Goal: Information Seeking & Learning: Understand process/instructions

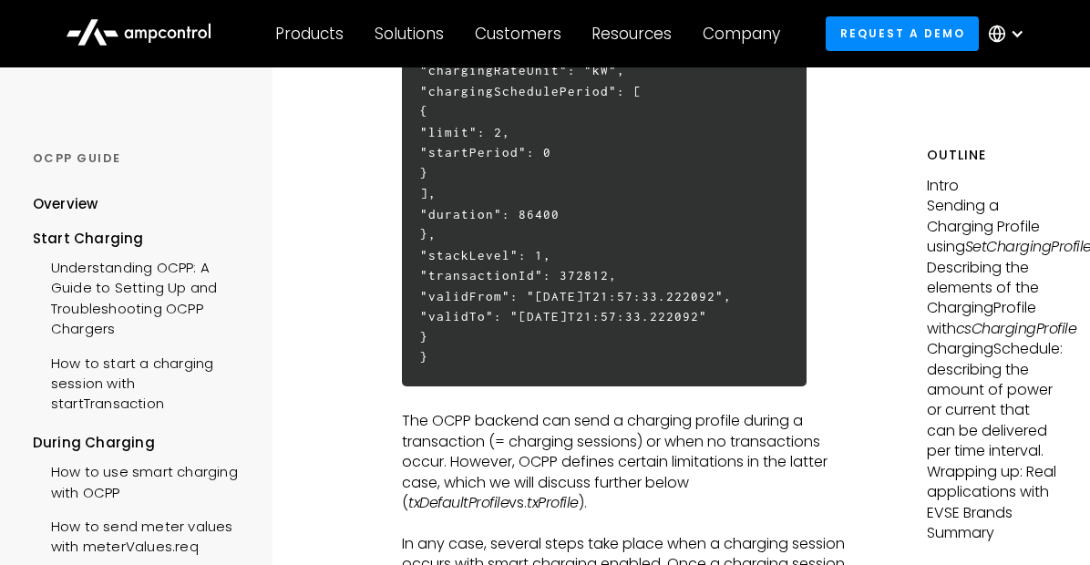
scroll to position [1259, 0]
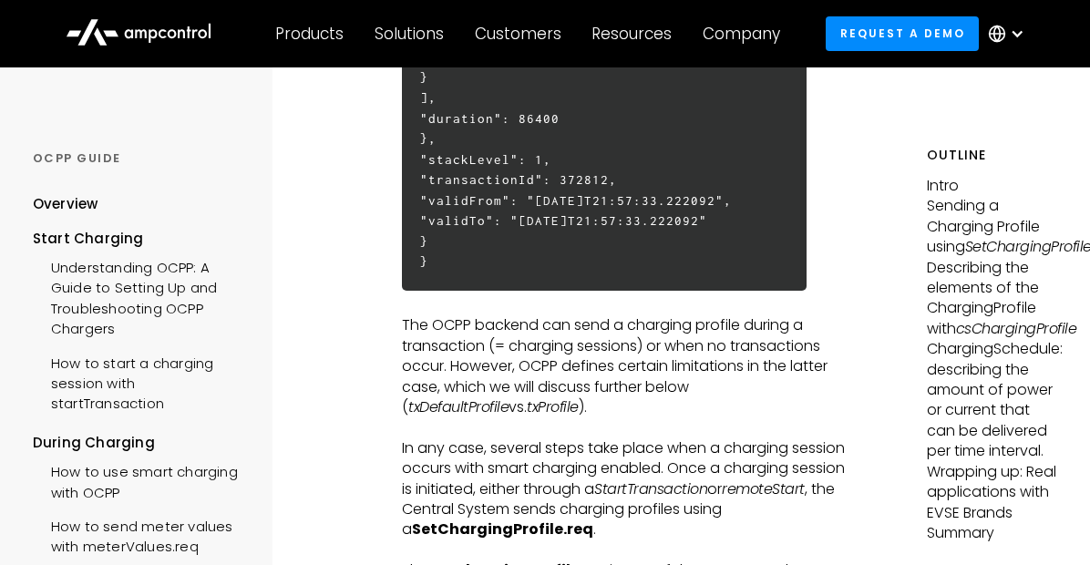
click at [530, 291] on h6 "{ "connectorId": 3 "csChargingProfiles": { "chargingProfileId": 26771, "chargin…" at bounding box center [604, 46] width 405 height 487
click at [567, 274] on h6 "{ "connectorId": 3 "csChargingProfiles": { "chargingProfileId": 26771, "chargin…" at bounding box center [604, 46] width 405 height 487
click at [571, 284] on h6 "{ "connectorId": 3 "csChargingProfiles": { "chargingProfileId": 26771, "chargin…" at bounding box center [604, 46] width 405 height 487
copy h6 "stackLevel"
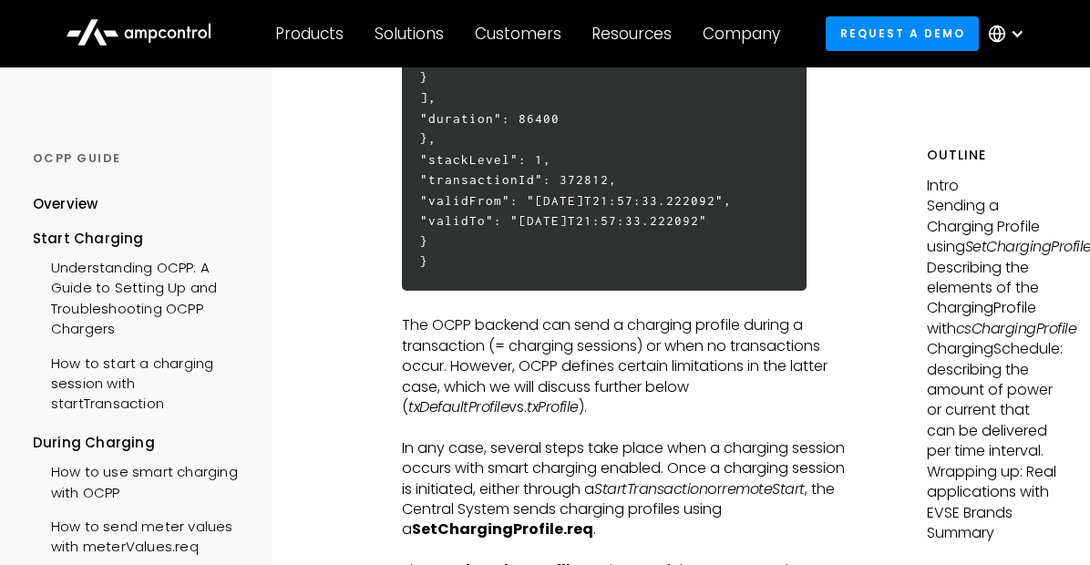
click at [492, 291] on h6 "{ "connectorId": 3 "csChargingProfiles": { "chargingProfileId": 26771, "chargin…" at bounding box center [604, 46] width 405 height 487
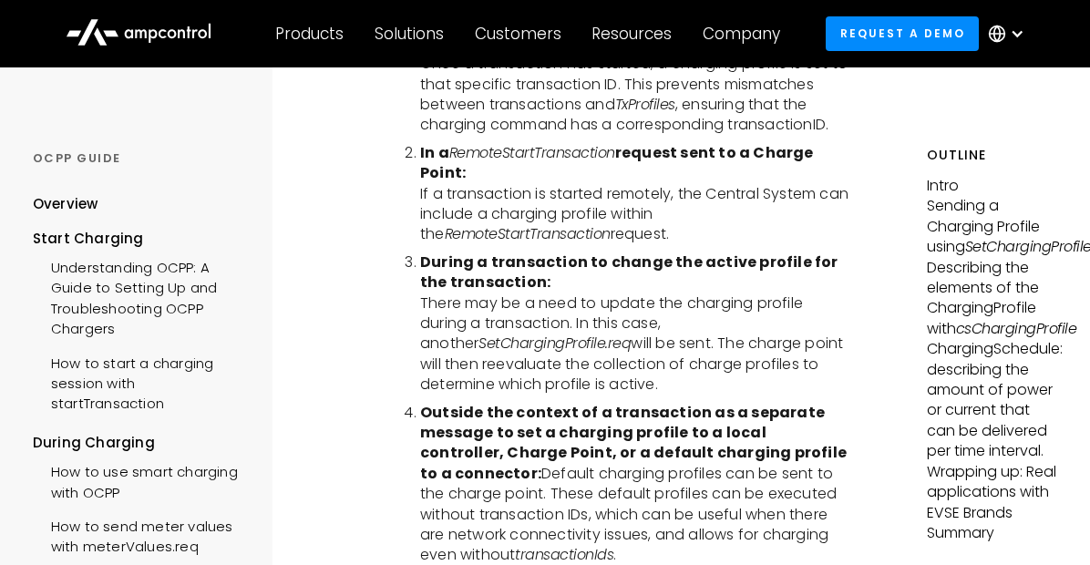
scroll to position [3592, 0]
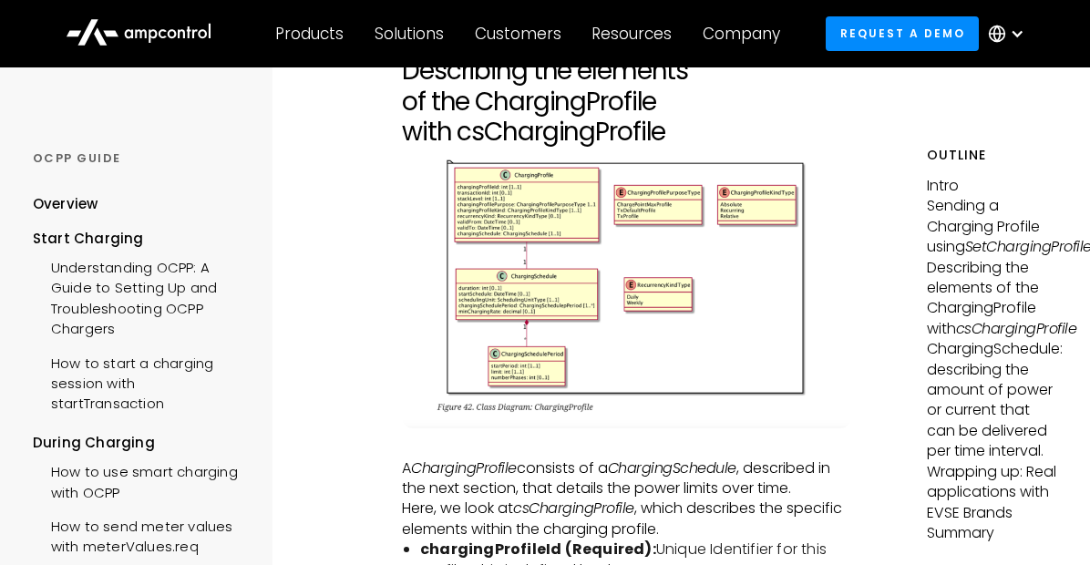
click at [707, 345] on img at bounding box center [626, 288] width 449 height 281
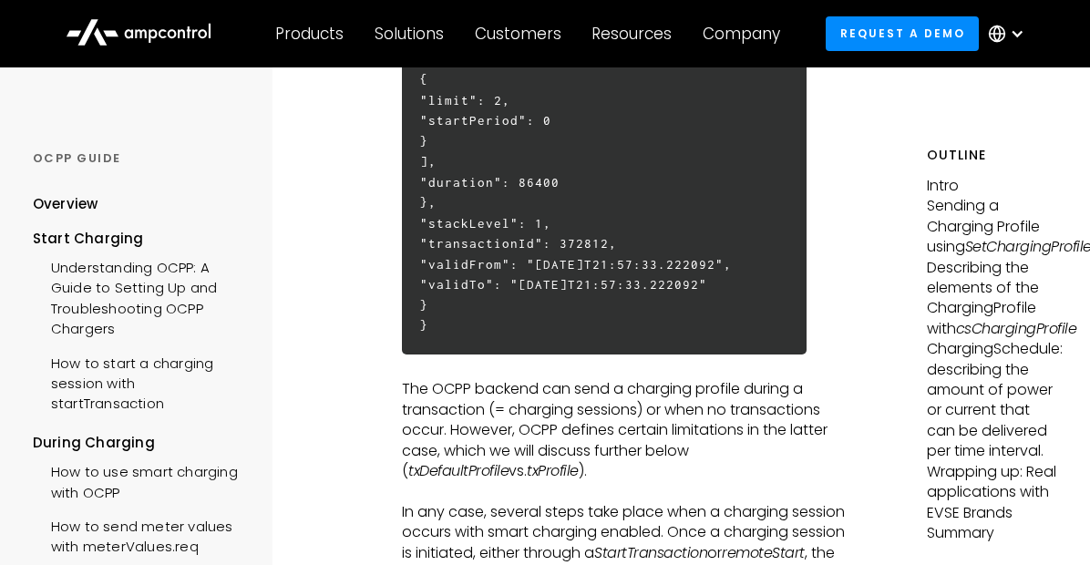
scroll to position [1050, 0]
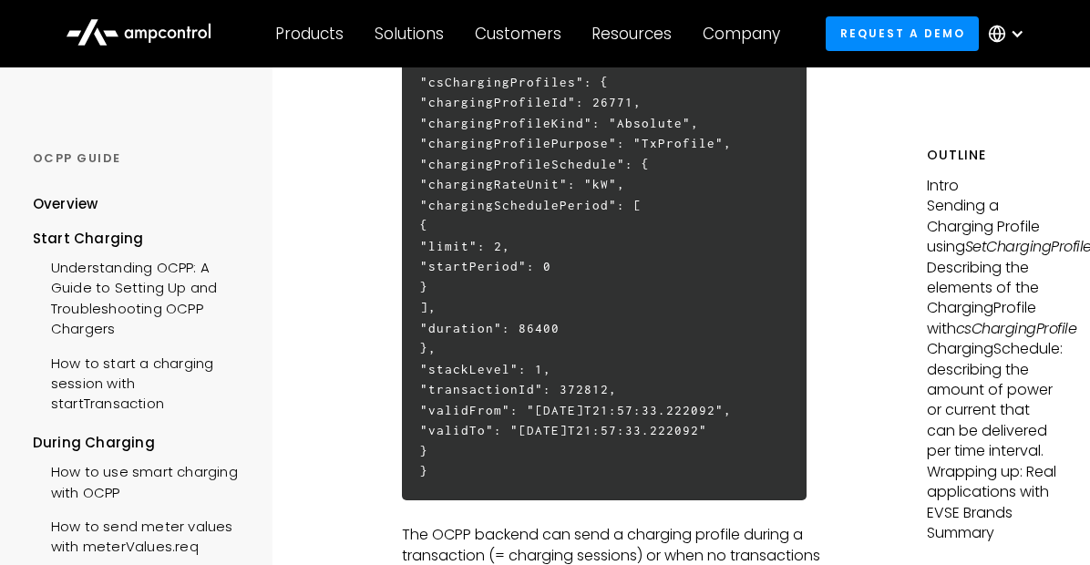
click at [600, 208] on h6 "{ "connectorId": 3 "csChargingProfiles": { "chargingProfileId": 26771, "chargin…" at bounding box center [604, 256] width 405 height 487
click at [609, 239] on h6 "{ "connectorId": 3 "csChargingProfiles": { "chargingProfileId": 26771, "chargin…" at bounding box center [604, 256] width 405 height 487
click at [599, 211] on h6 "{ "connectorId": 3 "csChargingProfiles": { "chargingProfileId": 26771, "chargin…" at bounding box center [604, 256] width 405 height 487
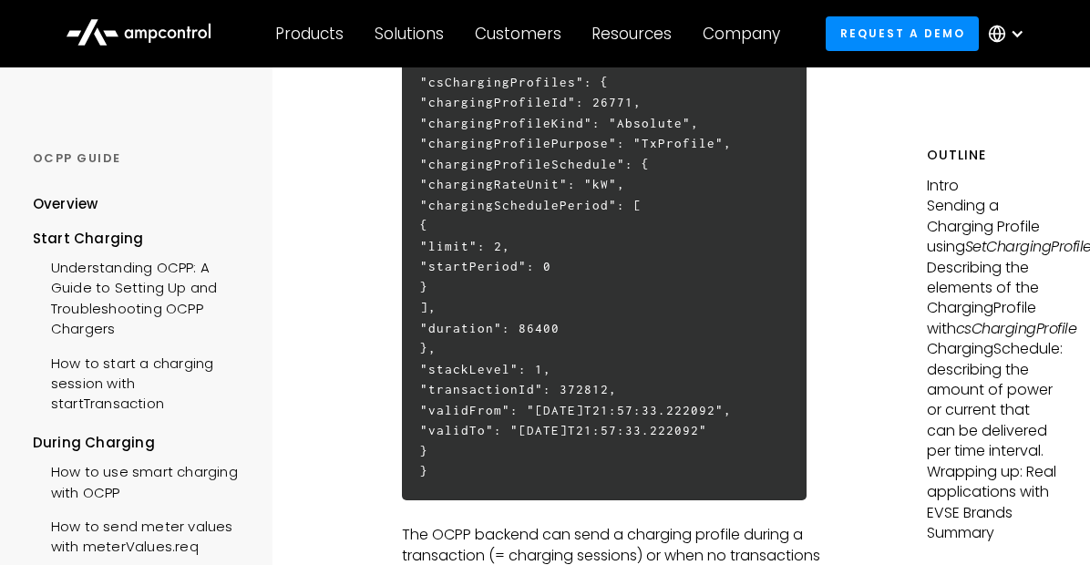
click at [610, 221] on h6 "{ "connectorId": 3 "csChargingProfiles": { "chargingProfileId": 26771, "chargin…" at bounding box center [604, 256] width 405 height 487
copy h6 "chargingRateUnit"
click at [643, 206] on h6 "{ "connectorId": 3 "csChargingProfiles": { "chargingProfileId": 26771, "chargin…" at bounding box center [604, 256] width 405 height 487
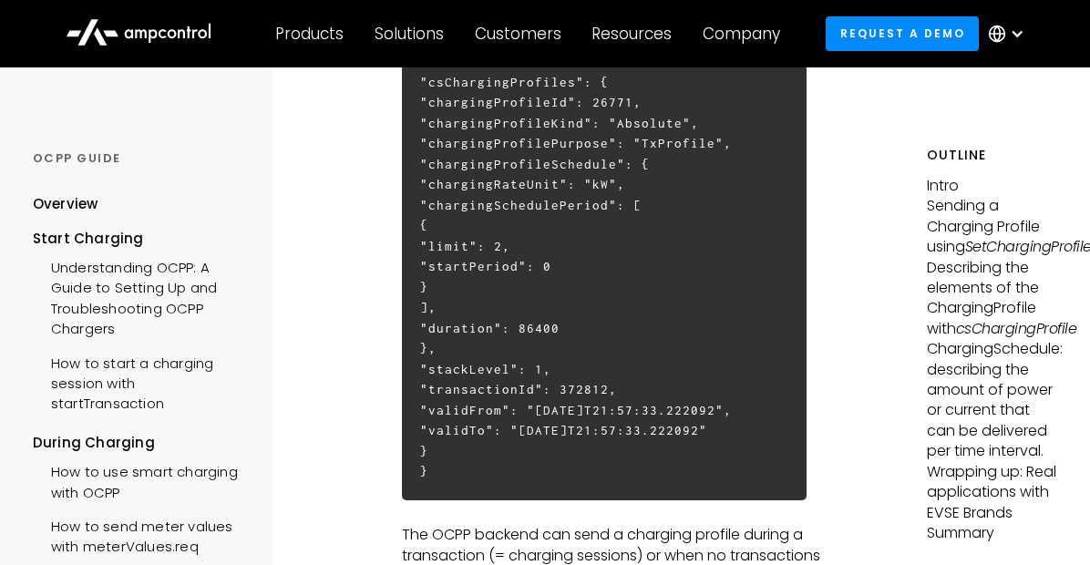
copy h6 "chargingProfileSchedule"
click at [634, 230] on h6 "{ "connectorId": 3 "csChargingProfiles": { "chargingProfileId": 26771, "chargin…" at bounding box center [604, 256] width 405 height 487
copy h6 "chargingRateUnit"
click at [566, 296] on h6 "{ "connectorId": 3 "csChargingProfiles": { "chargingProfileId": 26771, "chargin…" at bounding box center [604, 256] width 405 height 487
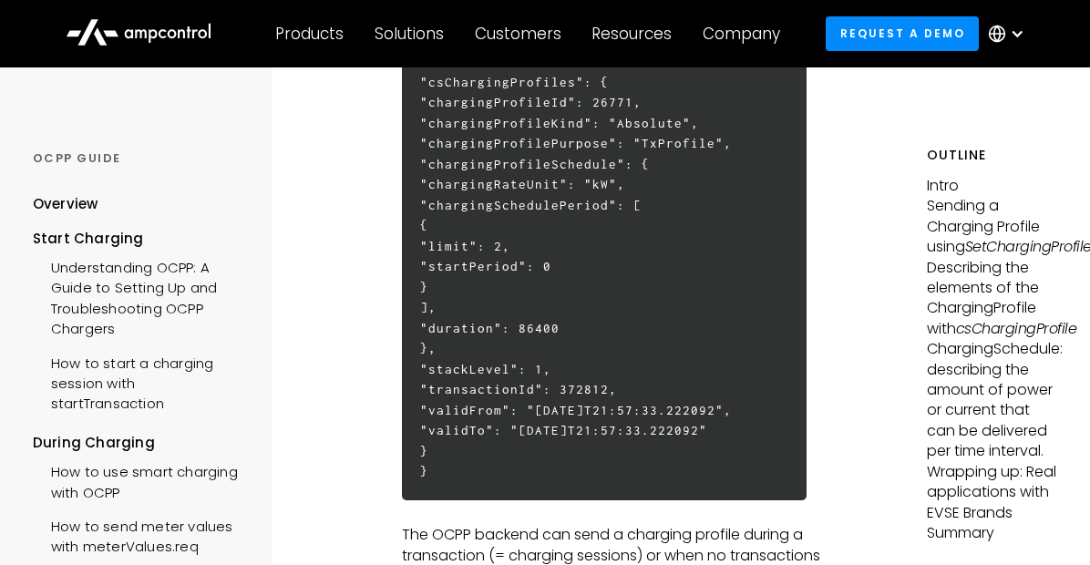
click at [566, 295] on h6 "{ "connectorId": 3 "csChargingProfiles": { "chargingProfileId": 26771, "chargin…" at bounding box center [604, 256] width 405 height 487
copy h6 "chargingSchedulePeriod"
click at [477, 372] on h6 "{ "connectorId": 3 "csChargingProfiles": { "chargingProfileId": 26771, "chargin…" at bounding box center [604, 256] width 405 height 487
copy h6 "startPeriod"
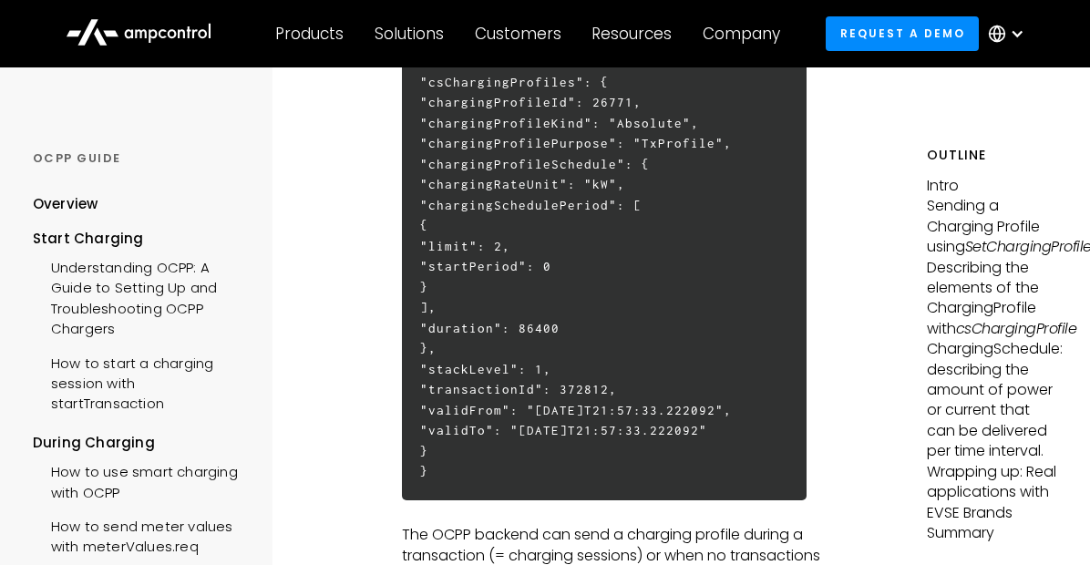
click at [479, 246] on h6 "{ "connectorId": 3 "csChargingProfiles": { "chargingProfileId": 26771, "chargin…" at bounding box center [604, 256] width 405 height 487
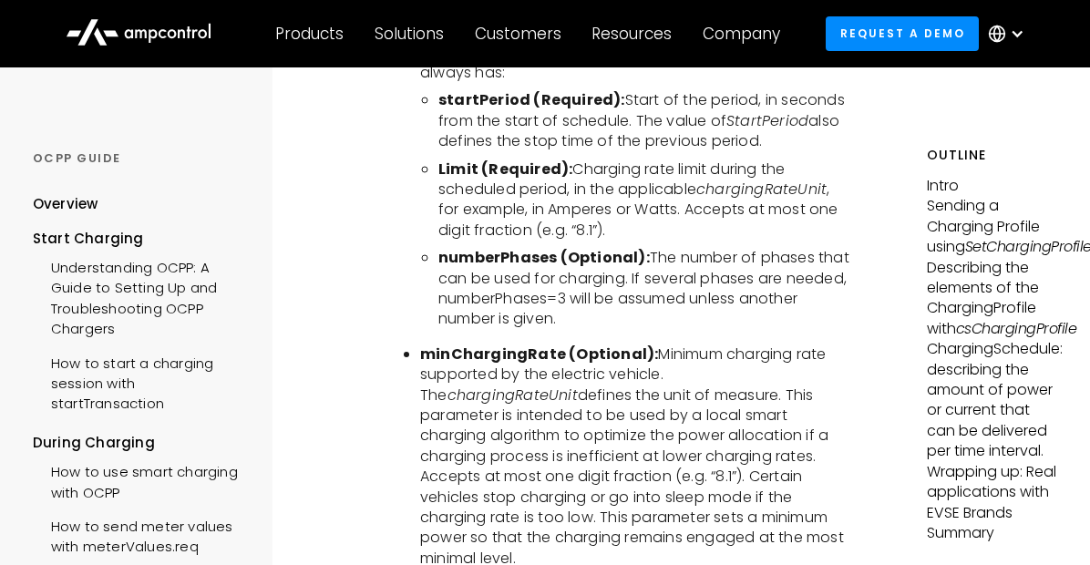
scroll to position [6205, 0]
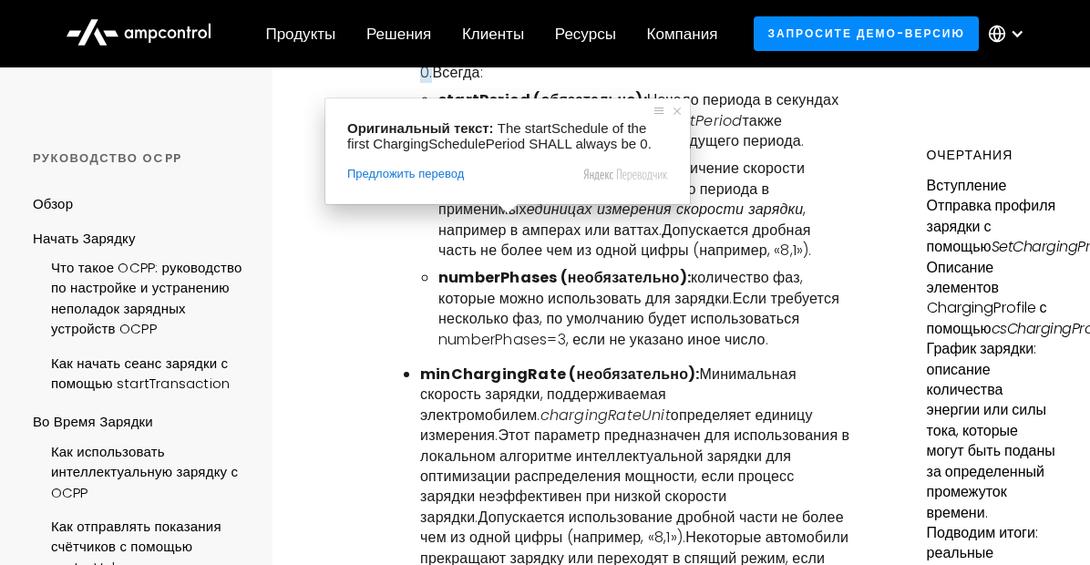
drag, startPoint x: 937, startPoint y: 252, endPoint x: 928, endPoint y: 257, distance: 10.2
click at [742, 255] on ya-tr-span "Отправка профиля зарядки с помощью" at bounding box center [991, 226] width 129 height 62
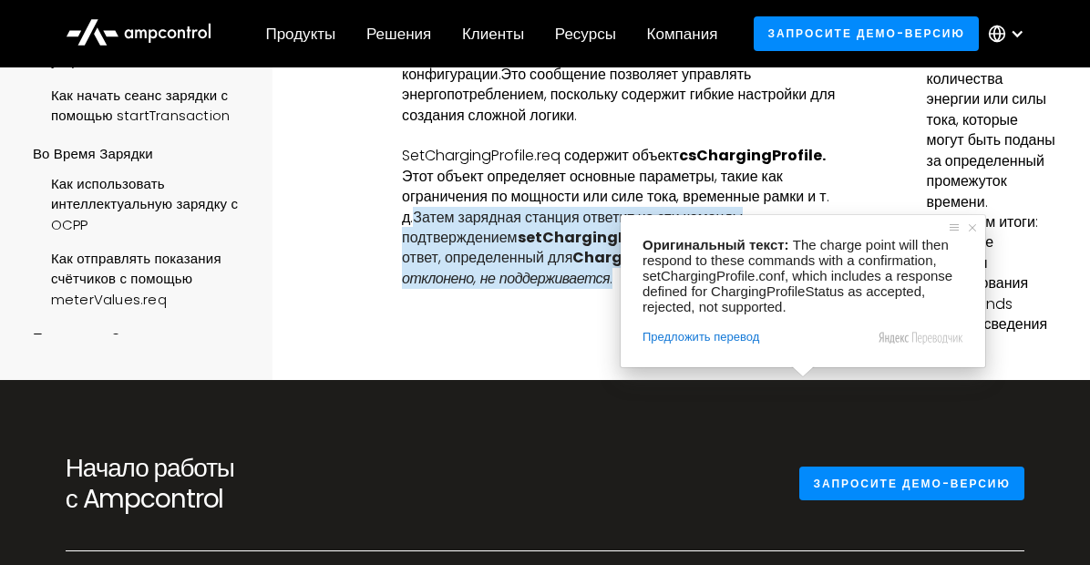
scroll to position [8100, 0]
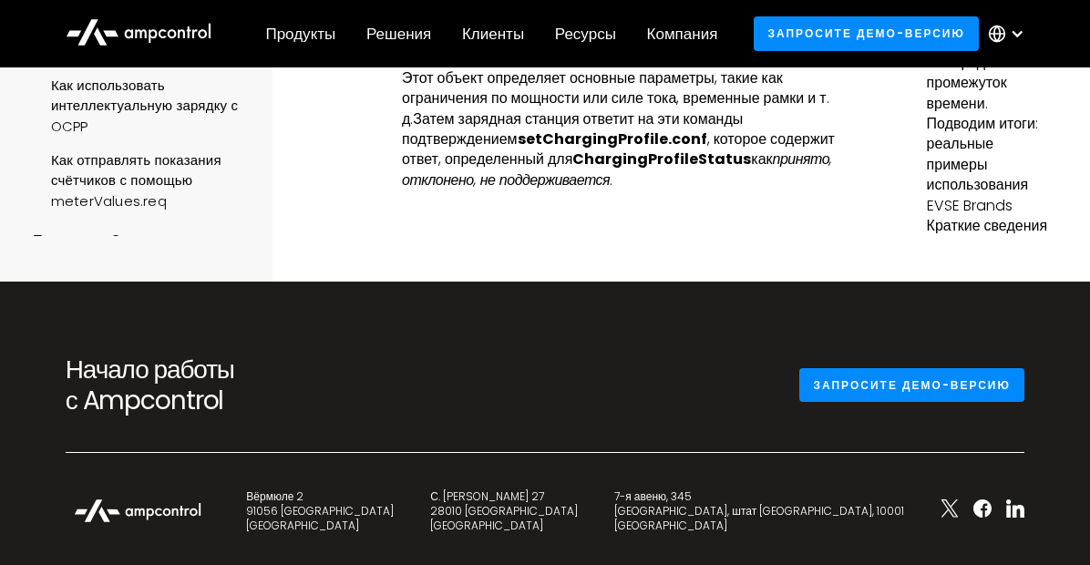
click at [741, 282] on div at bounding box center [626, 235] width 449 height 91
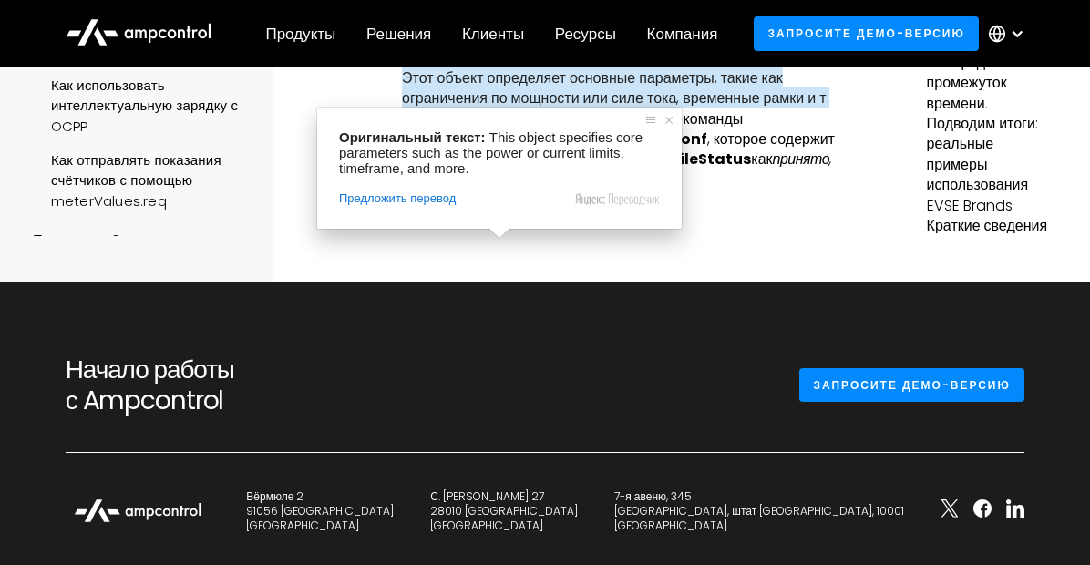
click at [636, 190] on p "SetChargingProfile.req содержит объект csChargingProfile. Этот объект определяе…" at bounding box center [626, 118] width 449 height 143
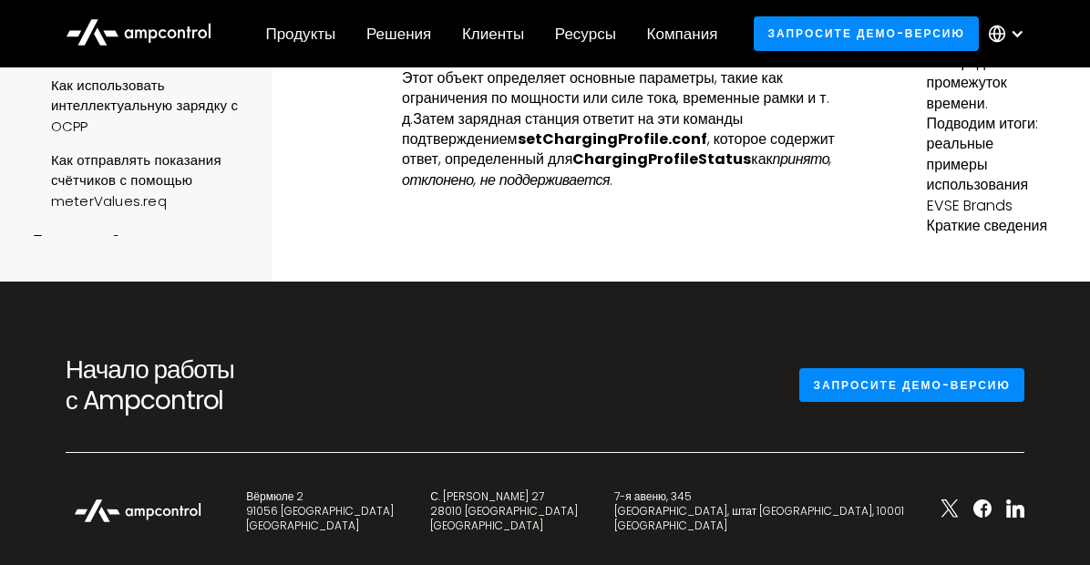
click at [643, 169] on ya-tr-span "ChargingProfileStatus" at bounding box center [661, 159] width 179 height 21
click at [742, 282] on div at bounding box center [626, 235] width 449 height 91
click at [733, 67] on ya-tr-span "csChargingProfile." at bounding box center [752, 56] width 147 height 21
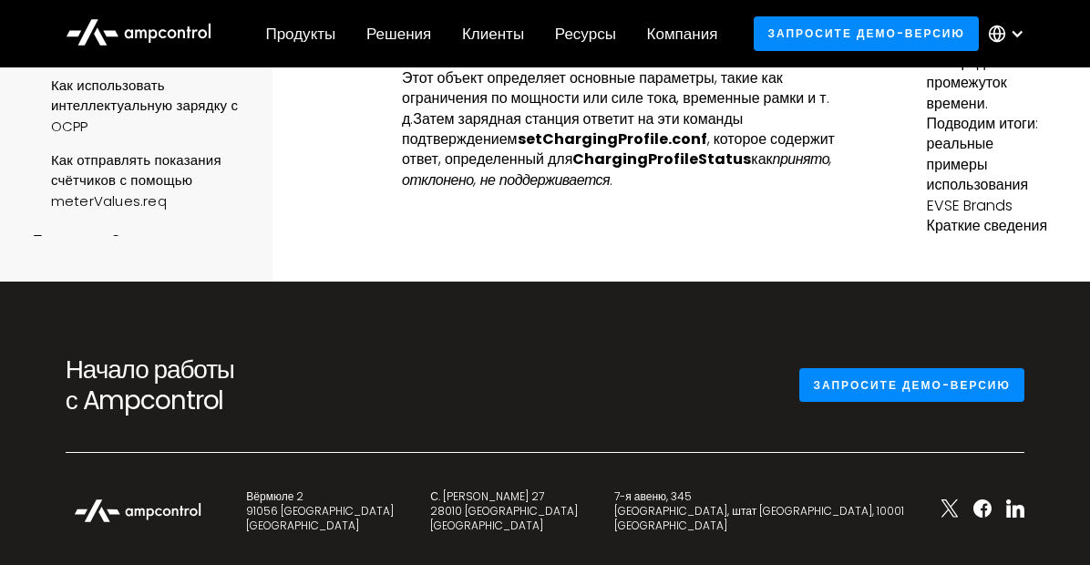
copy ya-tr-span "csChargingProfile"
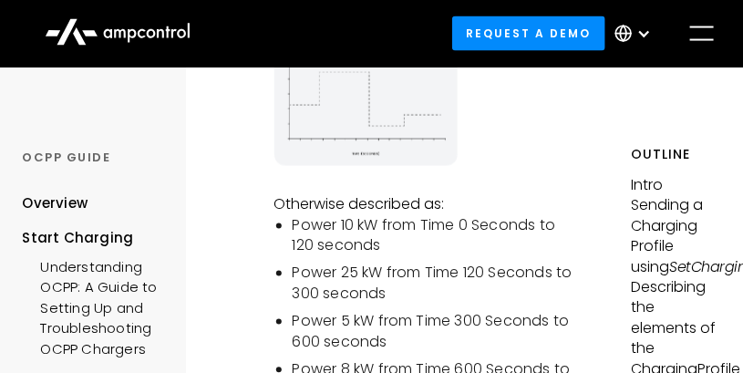
click at [538, 260] on ul "Power 10 kW from Time 0 Seconds to 120 seconds Power 25 kW from Time 120 Second…" at bounding box center [427, 308] width 306 height 185
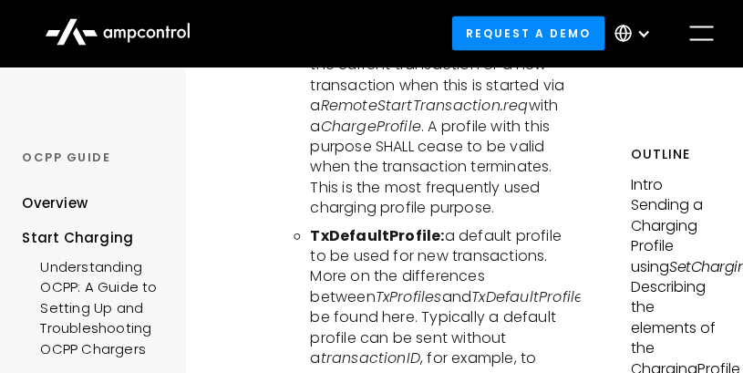
scroll to position [5687, 0]
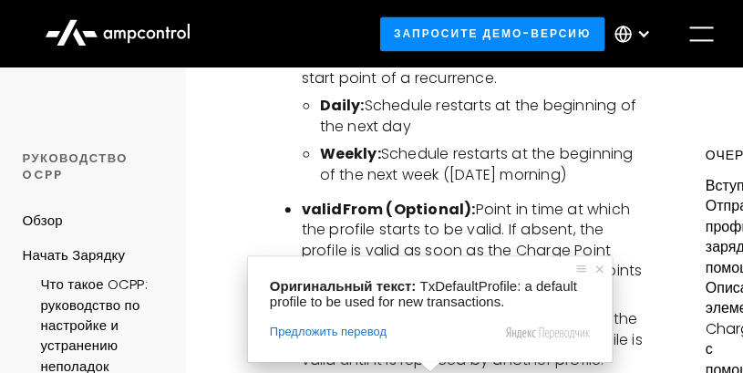
scroll to position [5786, 0]
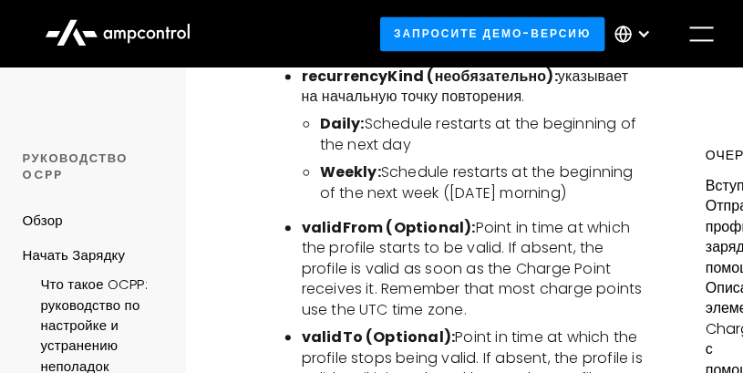
copy ya-tr-span "TxProfile"
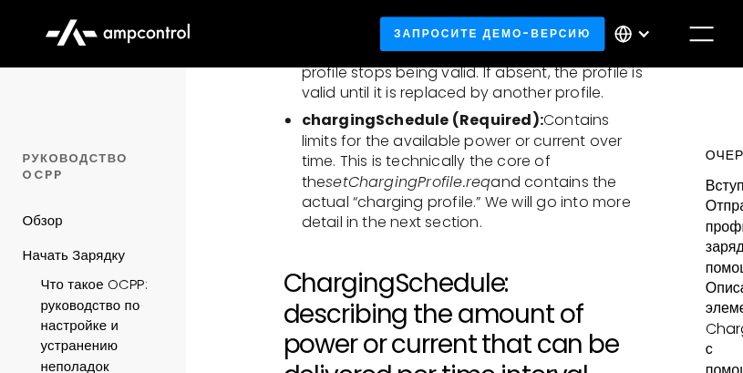
scroll to position [1299, 0]
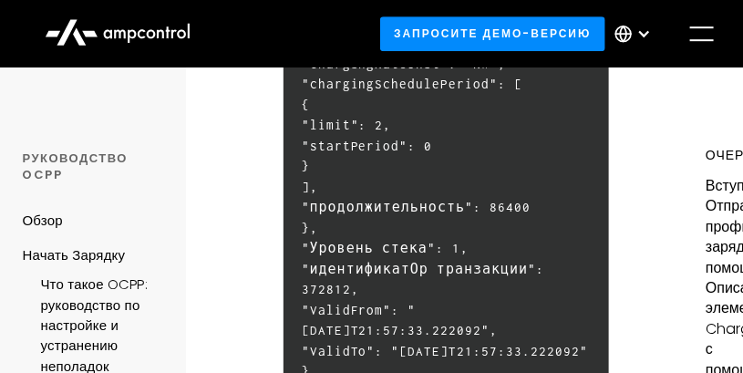
click at [460, 214] on h6 "{ "connectorId": 3 "csChargingProfiles": { "chargingProfileId": 26771, "chargin…" at bounding box center [446, 146] width 326 height 549
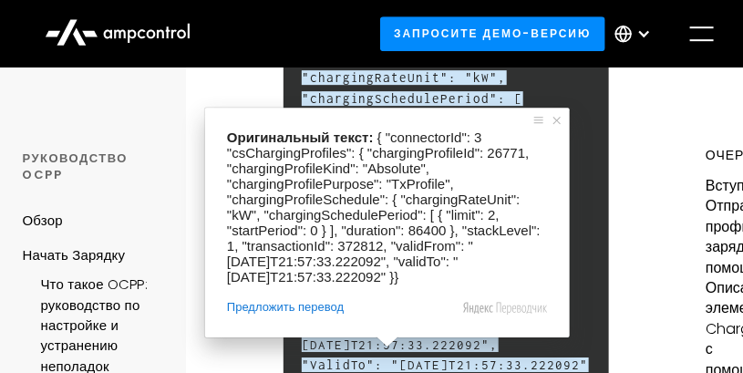
scroll to position [1399, 0]
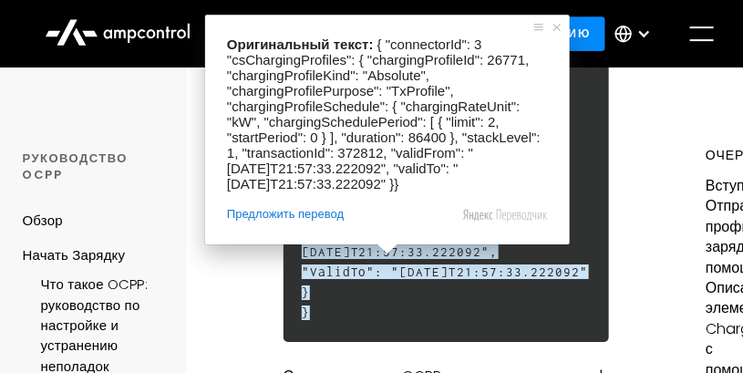
click at [537, 282] on h6 "{ "connectorId": 3 "csChargingProfiles": { "chargingProfileId": 26771, "chargin…" at bounding box center [446, 66] width 326 height 549
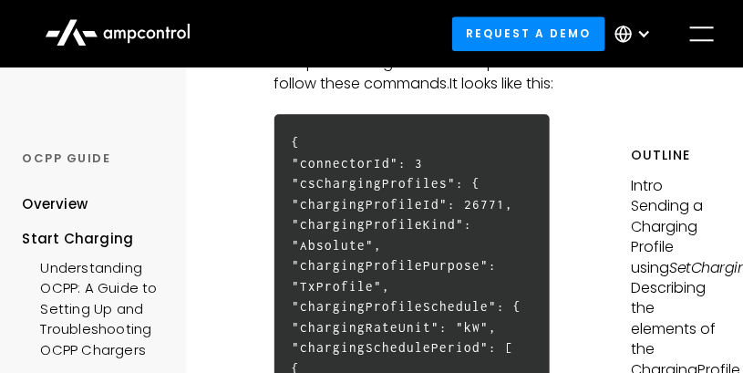
scroll to position [1101, 0]
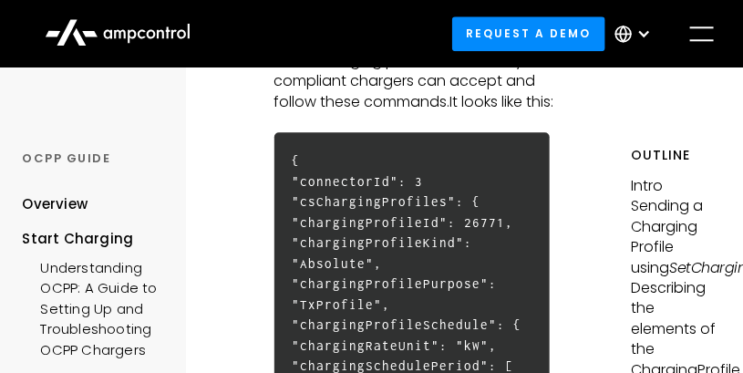
click at [351, 267] on ya-tr-span ""chargingProfileKind": "Absolute"," at bounding box center [382, 253] width 180 height 36
copy ya-tr-span "Absolute"
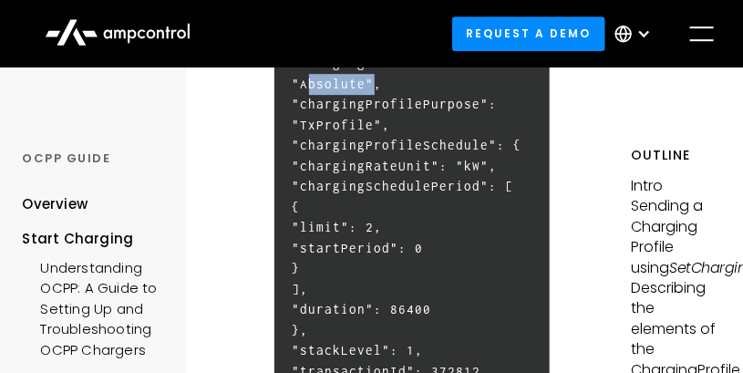
scroll to position [1200, 0]
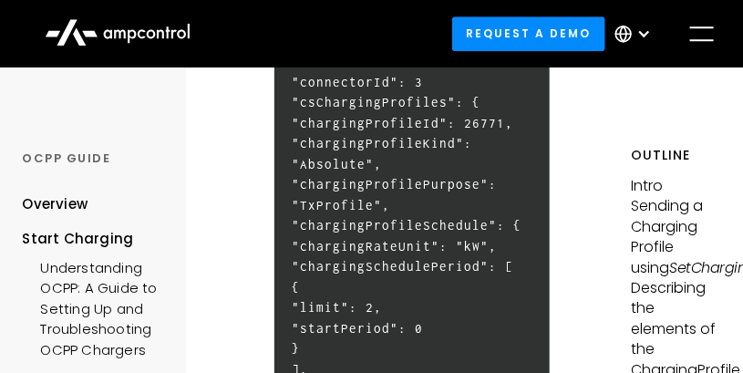
click at [356, 206] on ya-tr-span ""chargingProfilePurpose": "TxProfile"," at bounding box center [394, 195] width 205 height 36
click at [396, 243] on ya-tr-span ""chargingRateUnit": "kW"," at bounding box center [394, 246] width 205 height 15
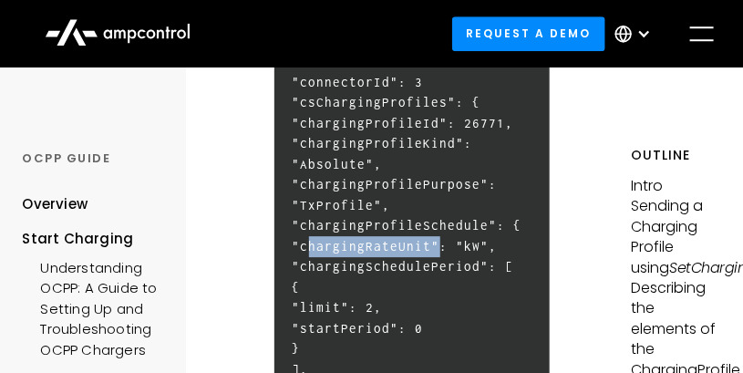
click at [396, 244] on ya-tr-span ""chargingRateUnit": "kW"," at bounding box center [394, 246] width 205 height 15
copy ya-tr-span "chargingRateUnit"
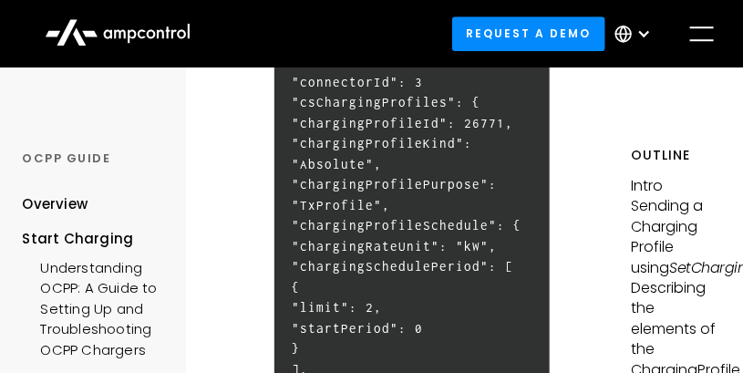
click at [480, 303] on h6 "{ "connectorId": 3 "csChargingProfiles": { "chargingProfileId": 26771, "chargin…" at bounding box center [412, 317] width 276 height 569
click at [323, 308] on ya-tr-span ""limit": 2," at bounding box center [337, 307] width 90 height 15
click at [546, 293] on h6 "{ "connectorId": 3 "csChargingProfiles": { "chargingProfileId": 26771, "chargin…" at bounding box center [412, 317] width 276 height 569
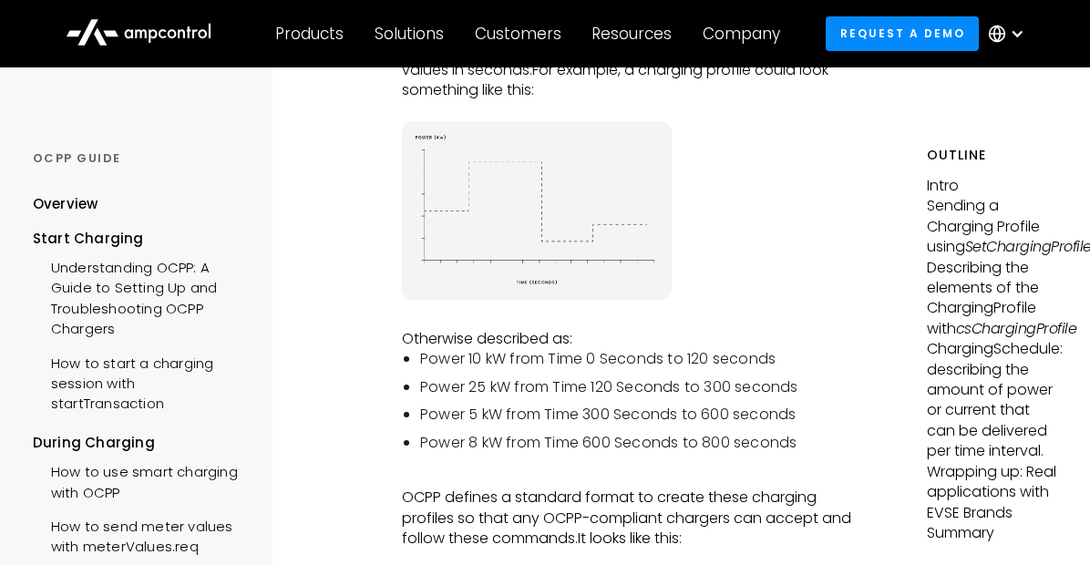
scroll to position [519, 0]
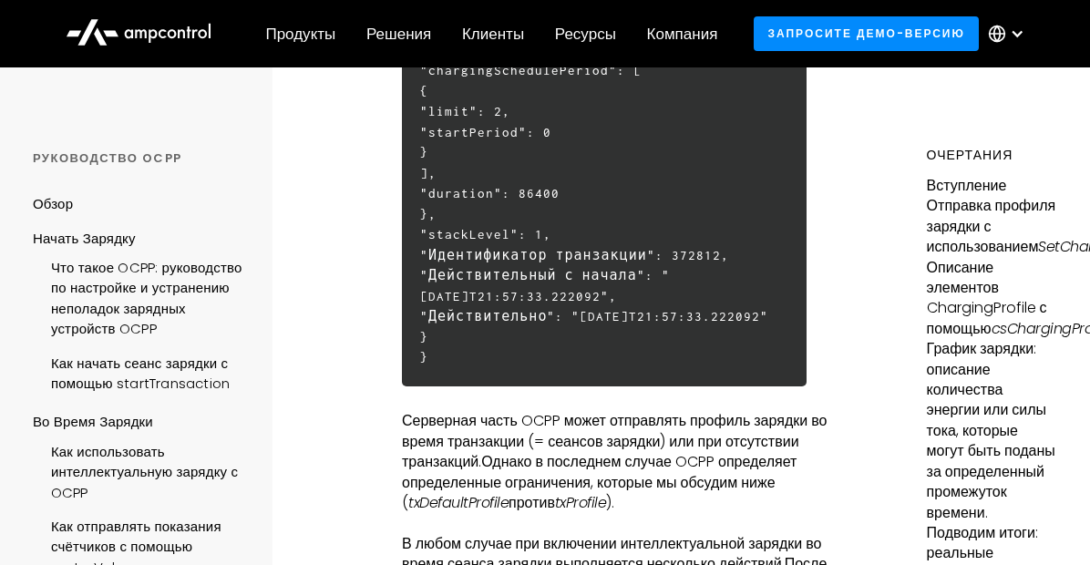
scroll to position [1103, 0]
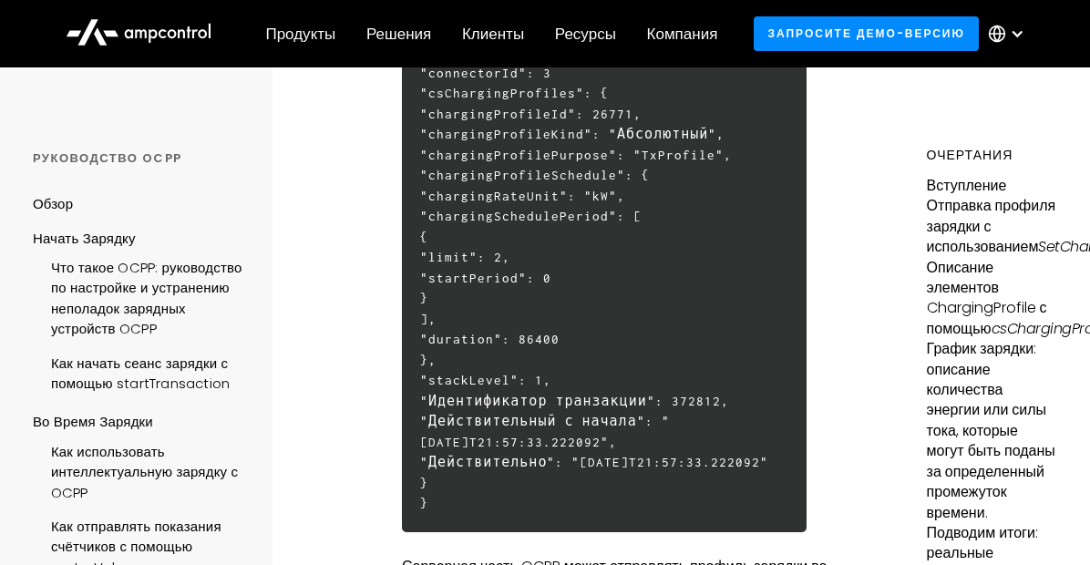
click at [519, 219] on ya-tr-span ""chargingSchedulePeriod": [" at bounding box center [530, 216] width 221 height 15
copy ya-tr-span "chargingSchedulePeriod"
click at [445, 351] on h6 "{ "connectorId": 3 "csChargingProfiles": { "chargingProfileId": 26771, "chargin…" at bounding box center [604, 278] width 405 height 508
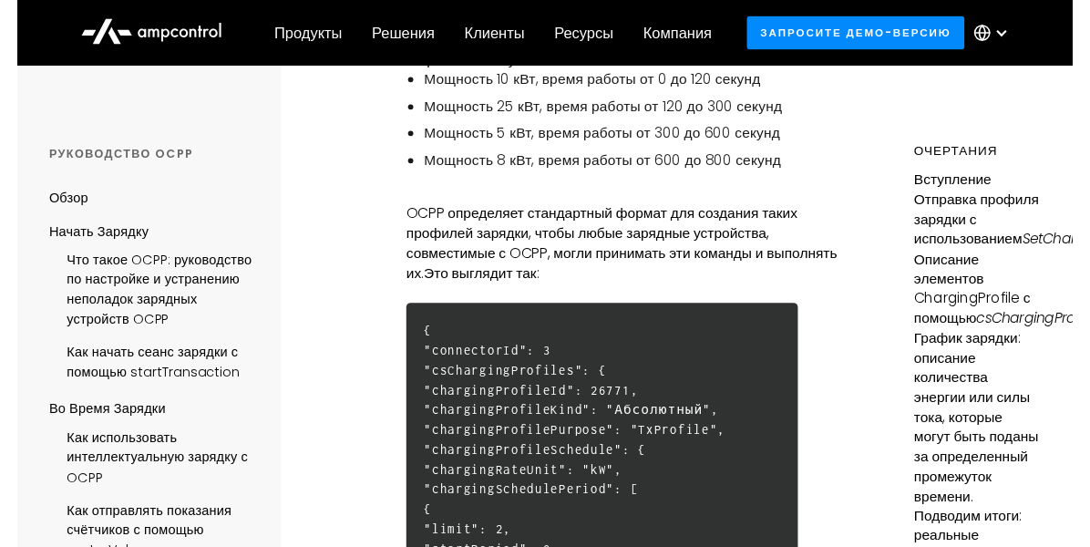
scroll to position [957, 0]
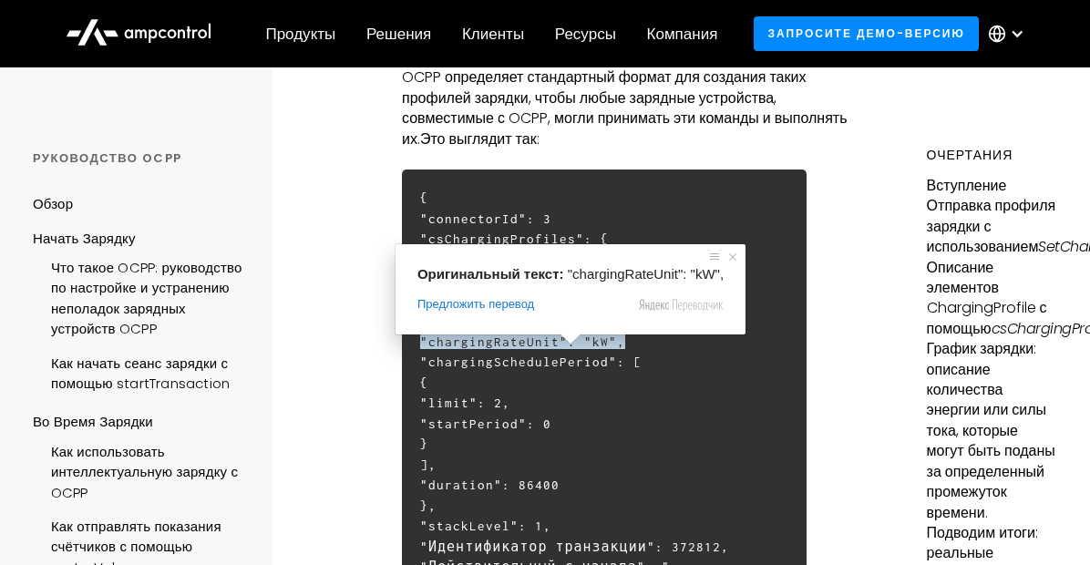
click at [561, 335] on span at bounding box center [571, 338] width 24 height 11
click at [567, 372] on h6 "{ "connectorId": 3 "csChargingProfiles": { "chargingProfileId": 26771, "chargin…" at bounding box center [604, 423] width 405 height 508
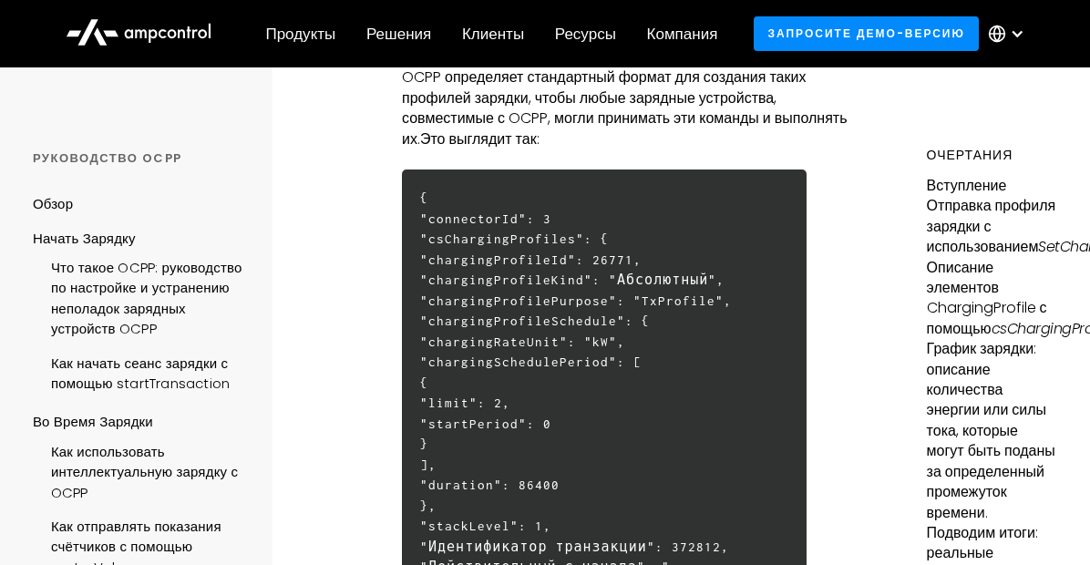
click at [579, 348] on h6 "{ "connectorId": 3 "csChargingProfiles": { "chargingProfileId": 26771, "chargin…" at bounding box center [604, 423] width 405 height 508
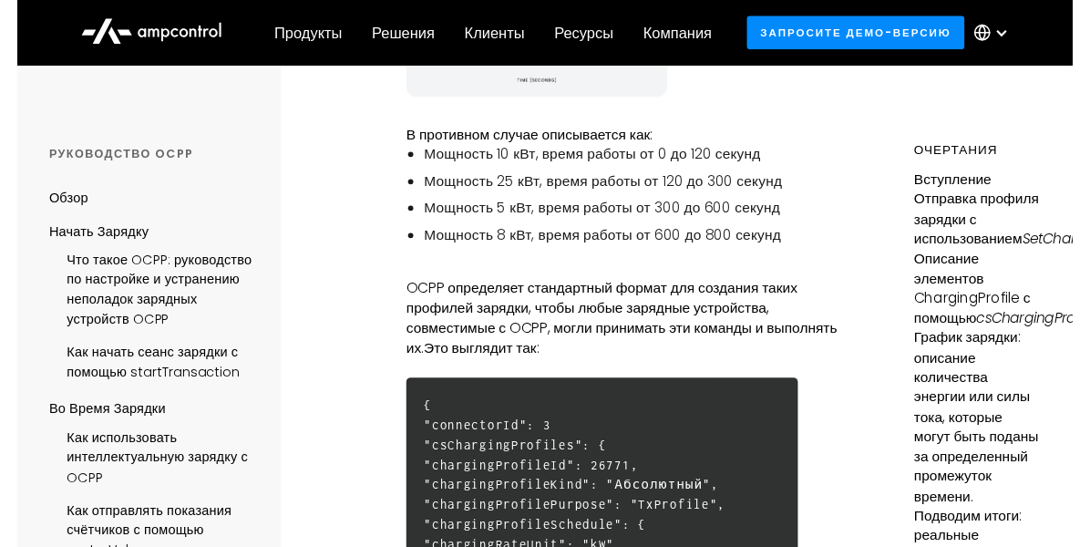
scroll to position [875, 0]
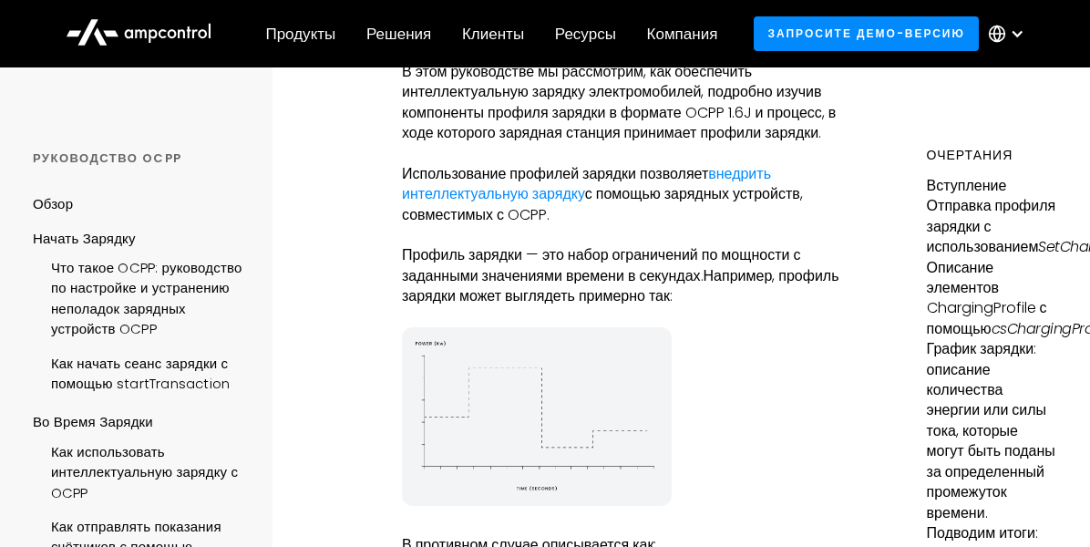
scroll to position [292, 0]
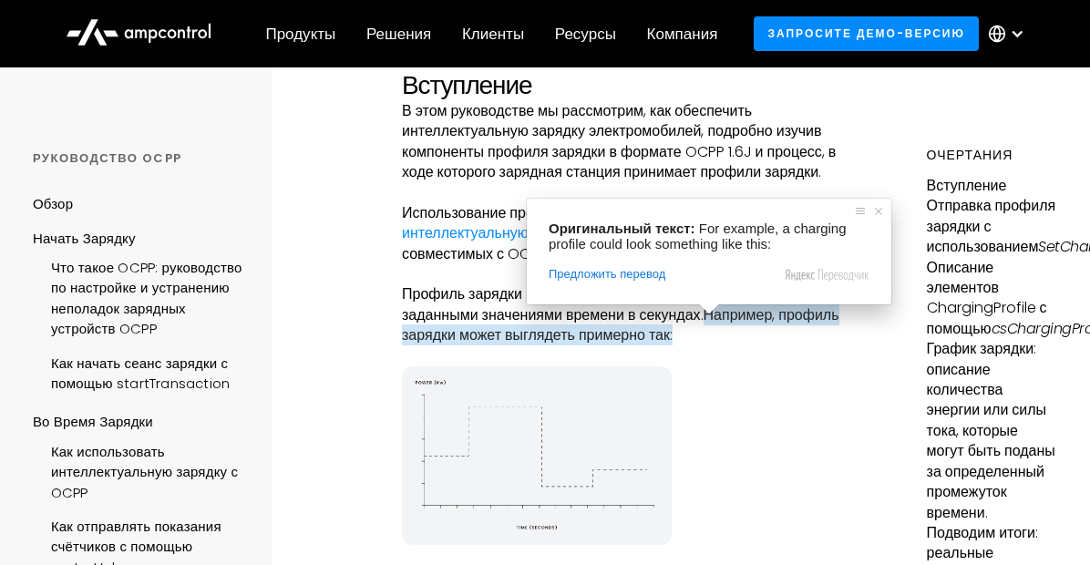
click at [717, 319] on ya-tr-span "Например, профиль зарядки может выглядеть примерно так:" at bounding box center [620, 324] width 437 height 41
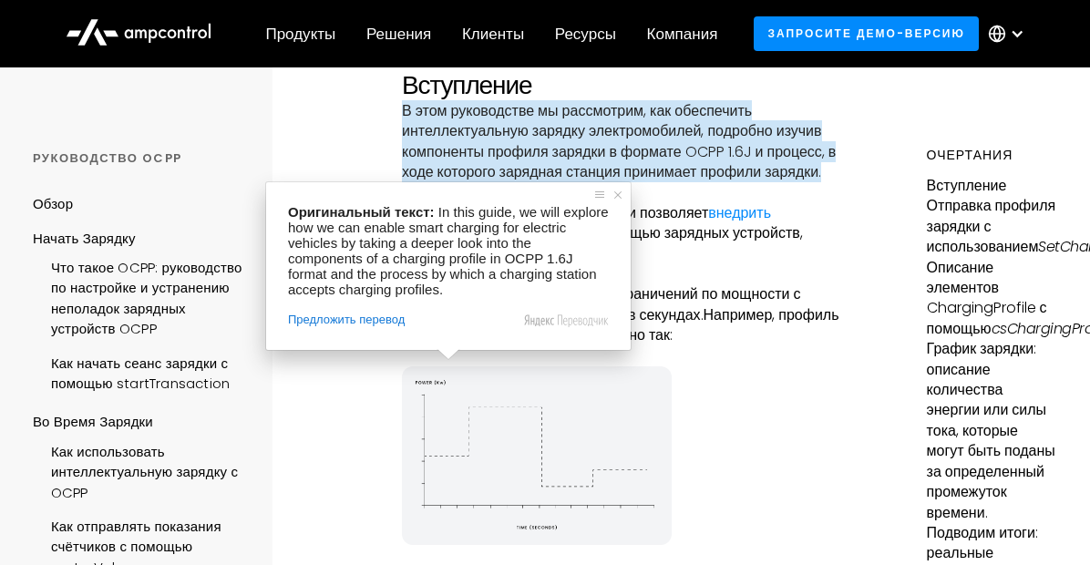
click at [488, 165] on ya-tr-span "В этом руководстве мы рассмотрим, как обеспечить интеллектуальную зарядку элект…" at bounding box center [619, 141] width 434 height 82
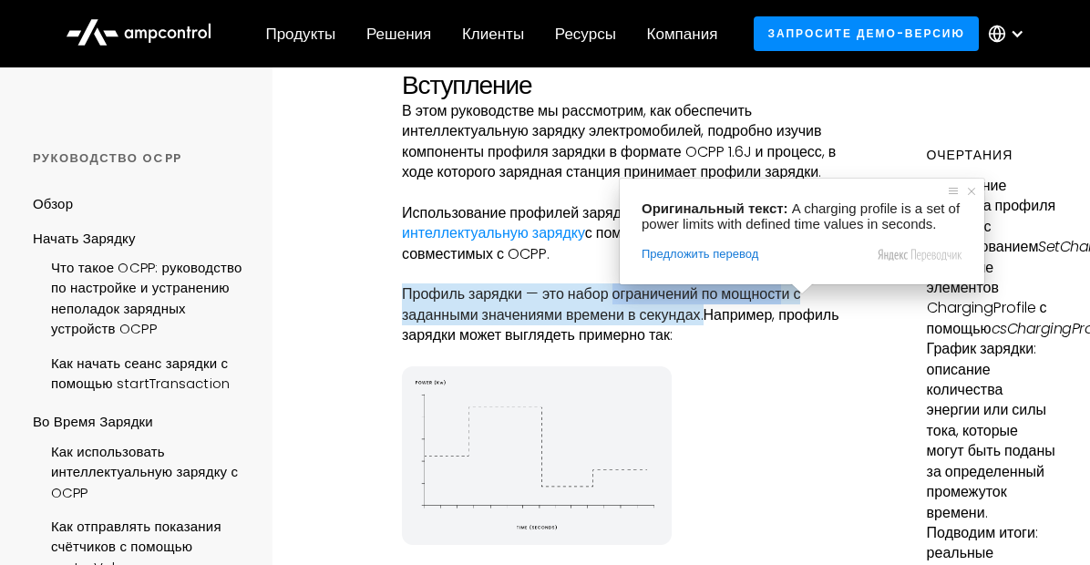
drag, startPoint x: 616, startPoint y: 299, endPoint x: 785, endPoint y: 295, distance: 169.5
click at [742, 295] on ya-tr-span "Профиль зарядки — это набор ограничений по мощности с заданными значениями врем…" at bounding box center [601, 303] width 398 height 41
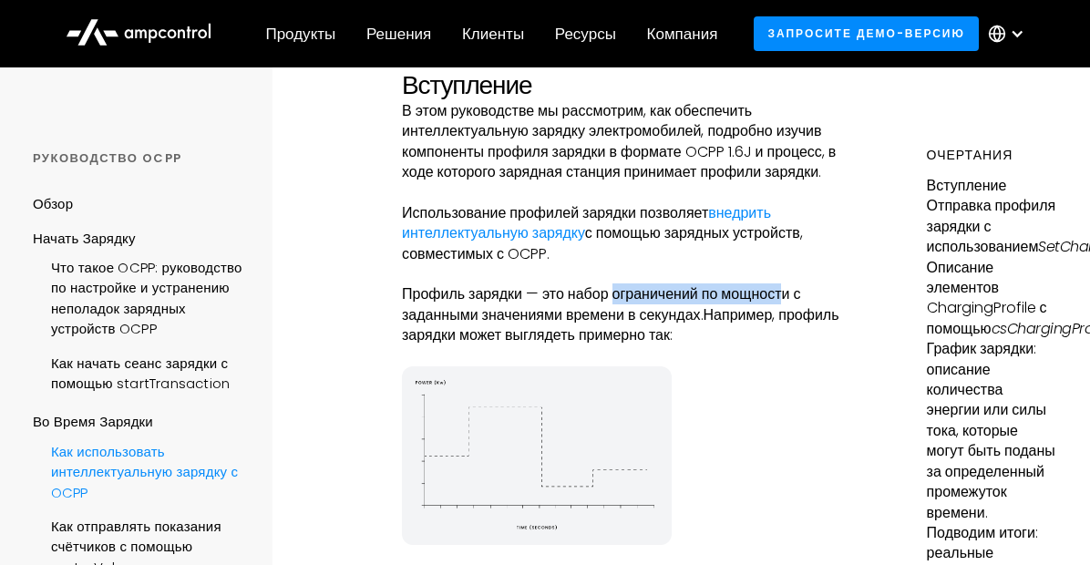
copy ya-tr-span "ограничений по мощност"
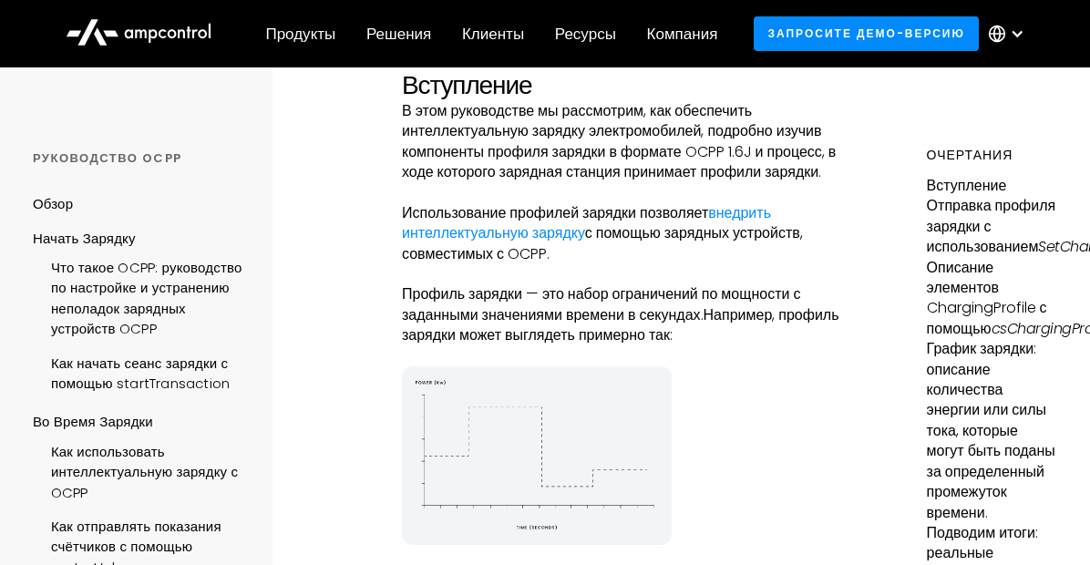
click at [505, 142] on ya-tr-span "В этом руководстве мы рассмотрим, как обеспечить интеллектуальную зарядку элект…" at bounding box center [619, 141] width 434 height 82
click at [736, 226] on ya-tr-span "с помощью зарядных устройств, совместимых с OCPP." at bounding box center [602, 242] width 401 height 41
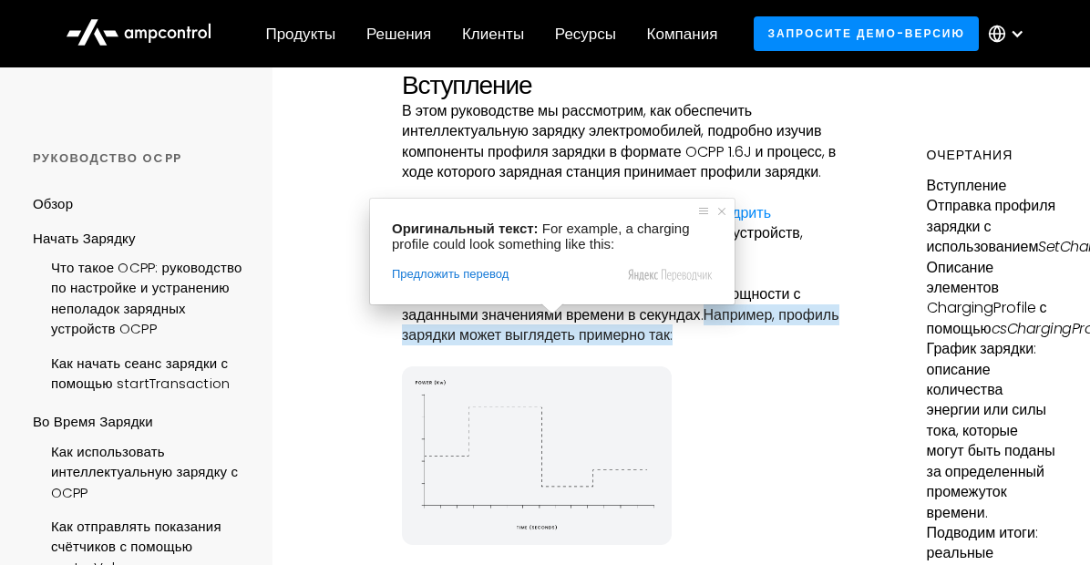
click at [635, 346] on p "‍" at bounding box center [626, 356] width 449 height 20
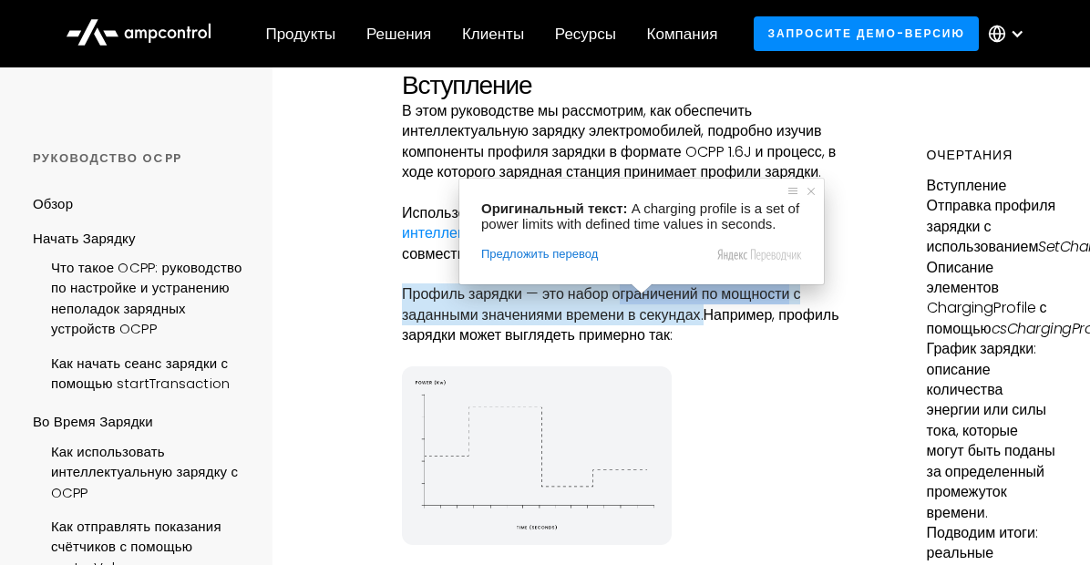
drag, startPoint x: 619, startPoint y: 296, endPoint x: 789, endPoint y: 297, distance: 170.4
click at [742, 297] on ya-tr-span "Профиль зарядки — это набор ограничений по мощности с заданными значениями врем…" at bounding box center [601, 303] width 398 height 41
copy ya-tr-span "граничений по мощности"
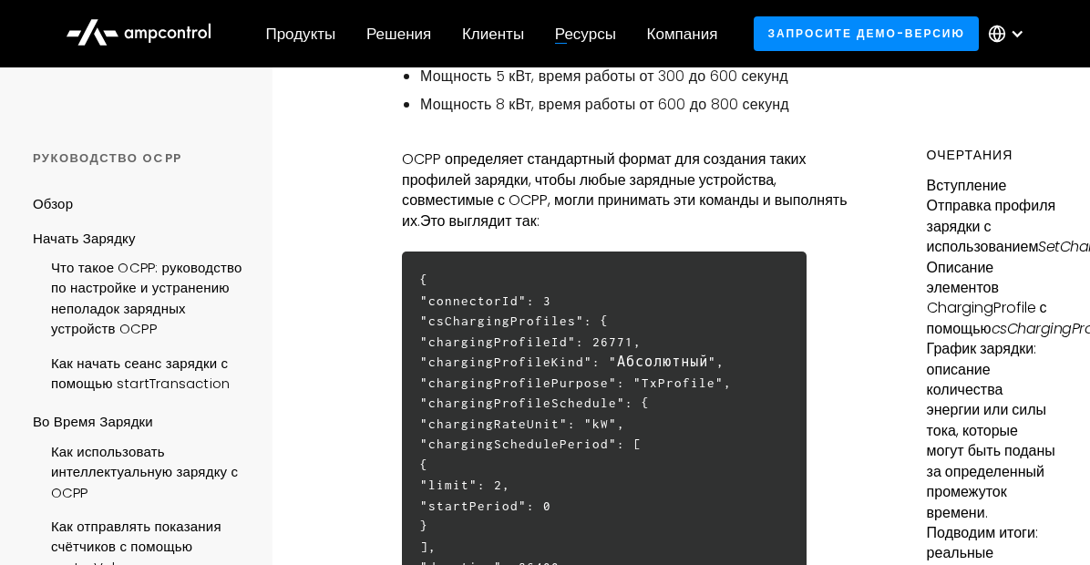
click at [742, 372] on h6 "{ "connectorId": 3 "csChargingProfiles": { "chargingProfileId": 26771, "chargin…" at bounding box center [604, 505] width 405 height 508
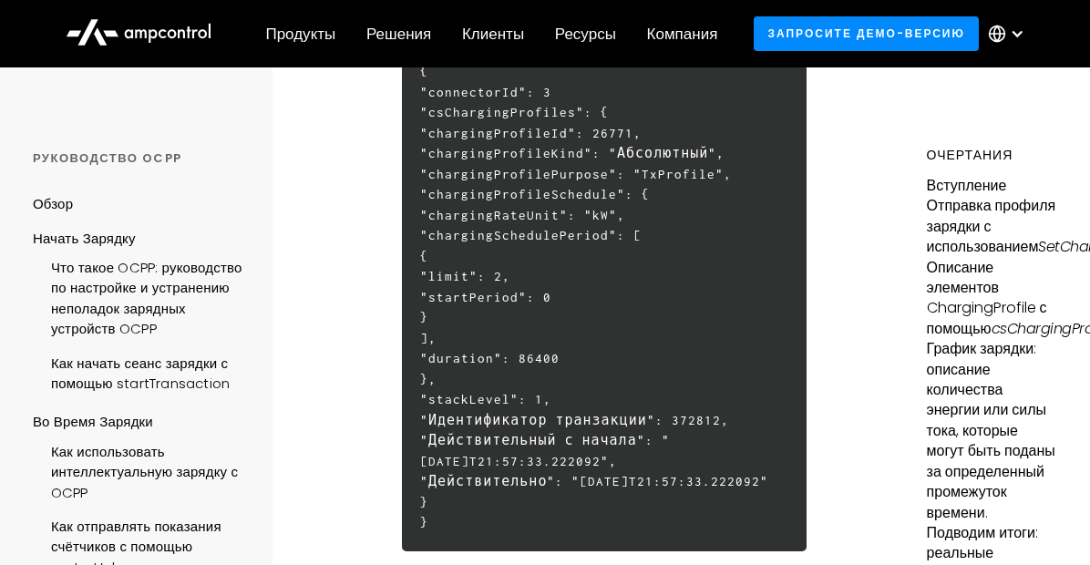
scroll to position [875, 0]
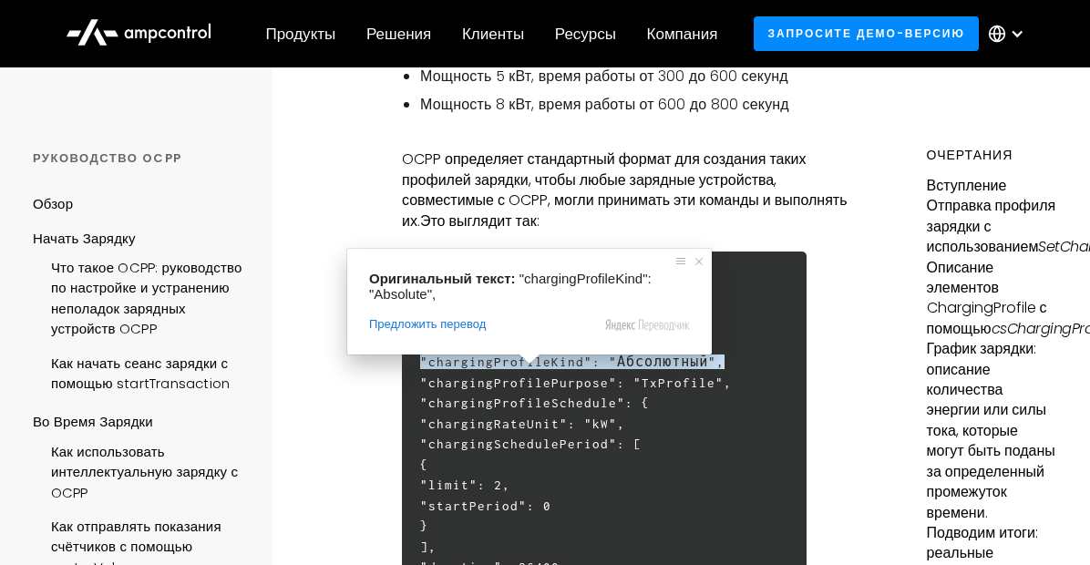
click at [530, 361] on span at bounding box center [530, 359] width 24 height 11
click at [506, 362] on ya-tr-span ""chargingProfileKind": "Абсолютный"," at bounding box center [572, 361] width 304 height 15
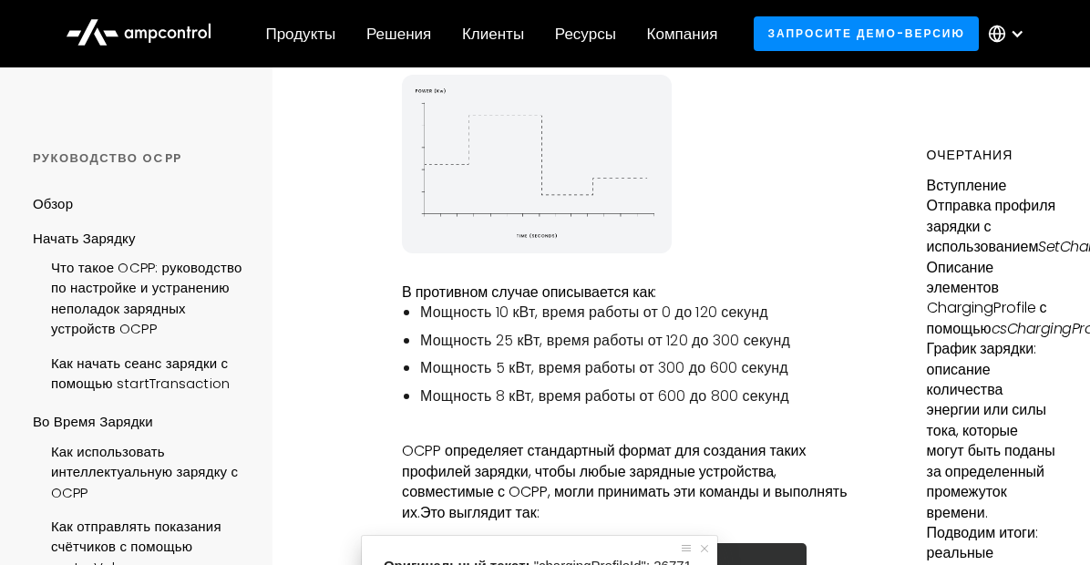
click at [629, 372] on ul "Мощность 10 кВт, время работы от 0 до 120 секунд Мощность 25 кВт, время работы …" at bounding box center [626, 355] width 449 height 104
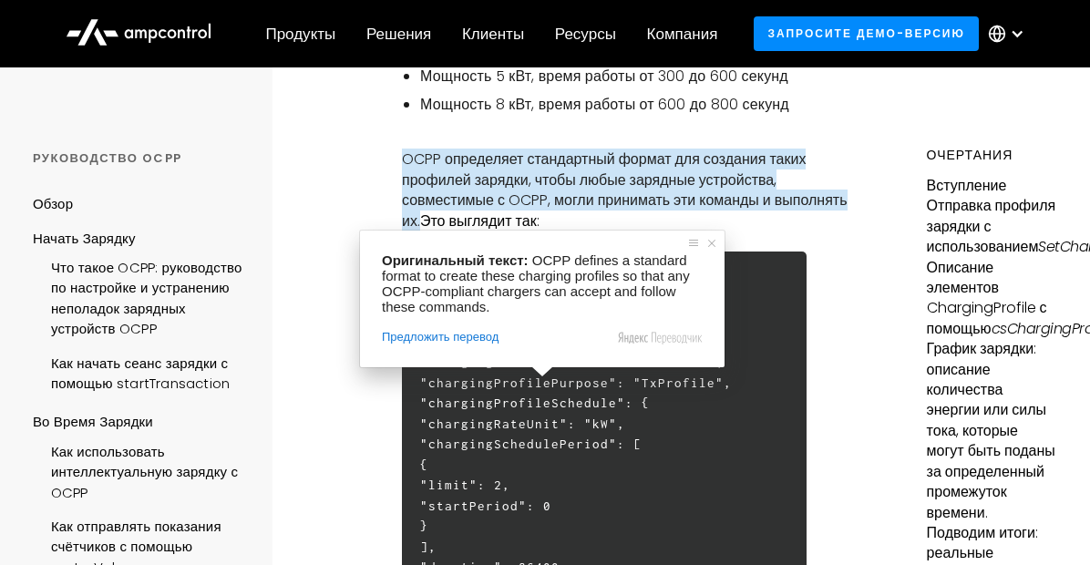
click at [610, 372] on ya-tr-span ""chargingSchedulePeriod": [" at bounding box center [530, 443] width 221 height 15
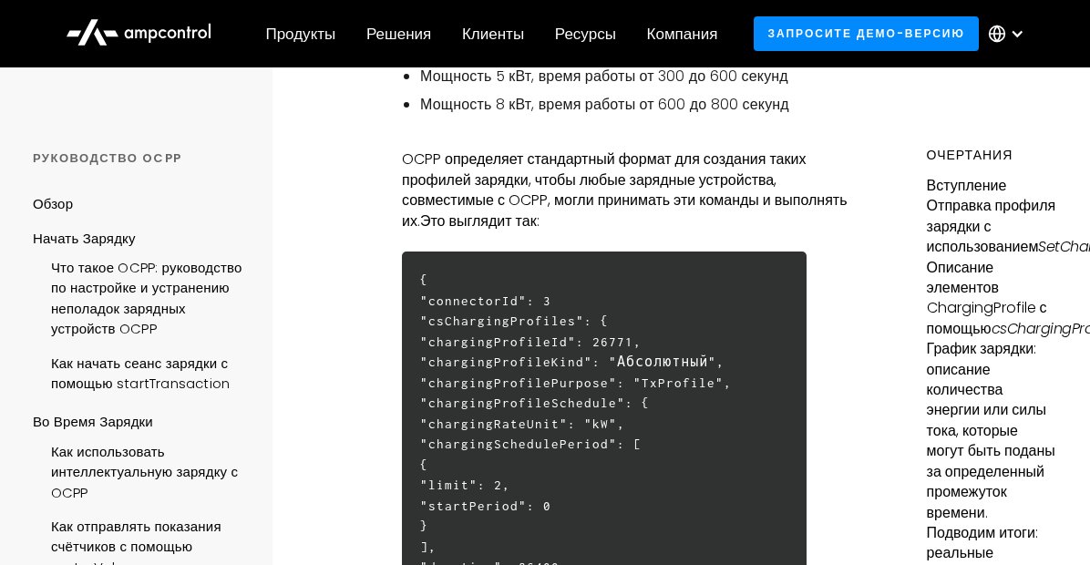
click at [678, 372] on ya-tr-span ""chargingProfilePurpose": "TxProfile"," at bounding box center [576, 382] width 312 height 15
copy ya-tr-span "TxProfile"
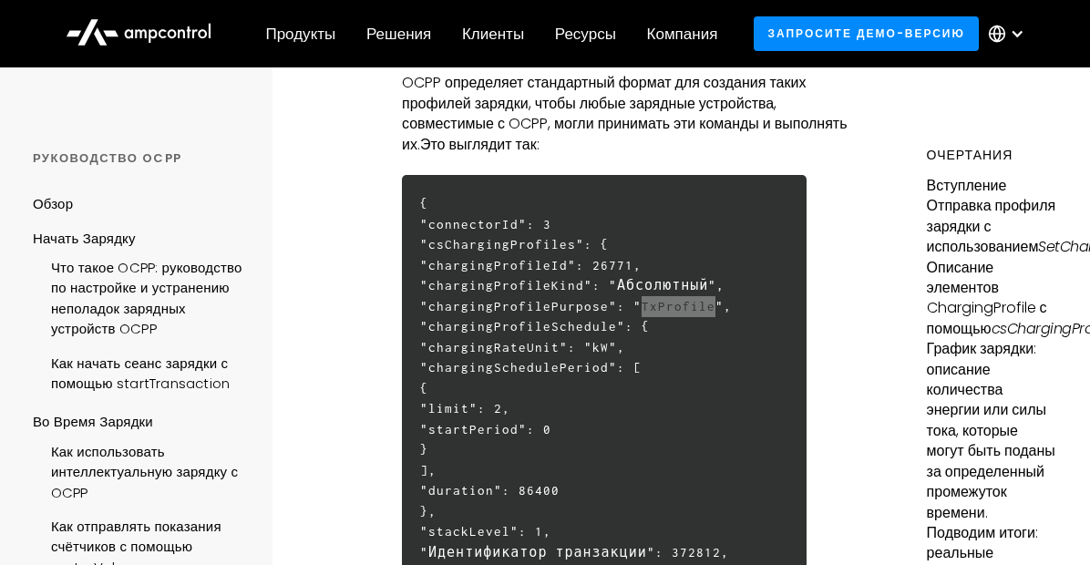
scroll to position [1021, 0]
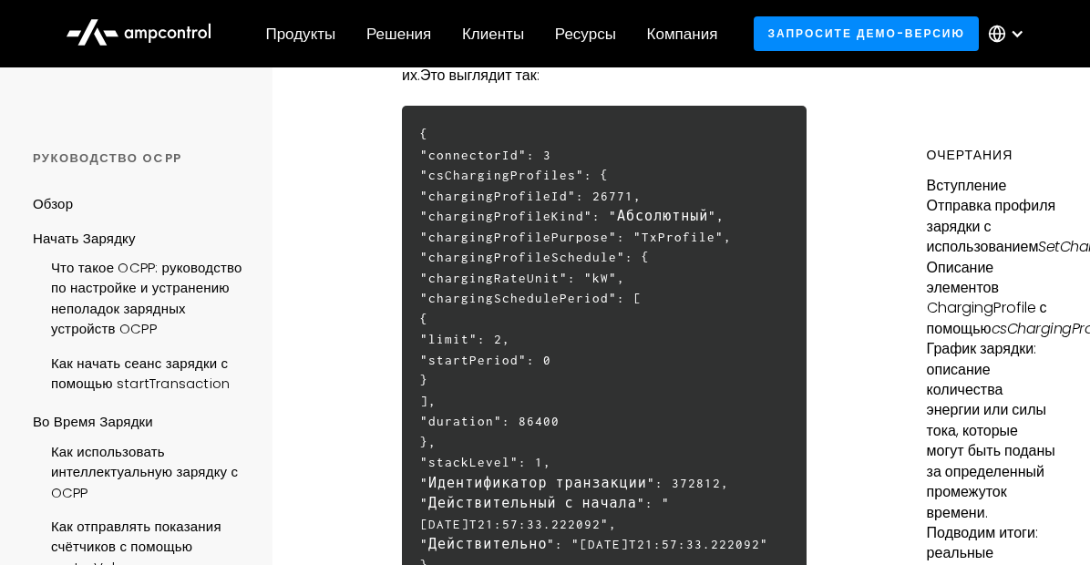
click at [530, 372] on h6 "{ "connectorId": 3 "csChargingProfiles": { "chargingProfileId": 26771, "chargin…" at bounding box center [604, 360] width 405 height 508
click at [551, 210] on ya-tr-span ""chargingProfileKind": "Абсолютный"," at bounding box center [572, 216] width 304 height 15
copy ya-tr-span "chargingProfileKind"
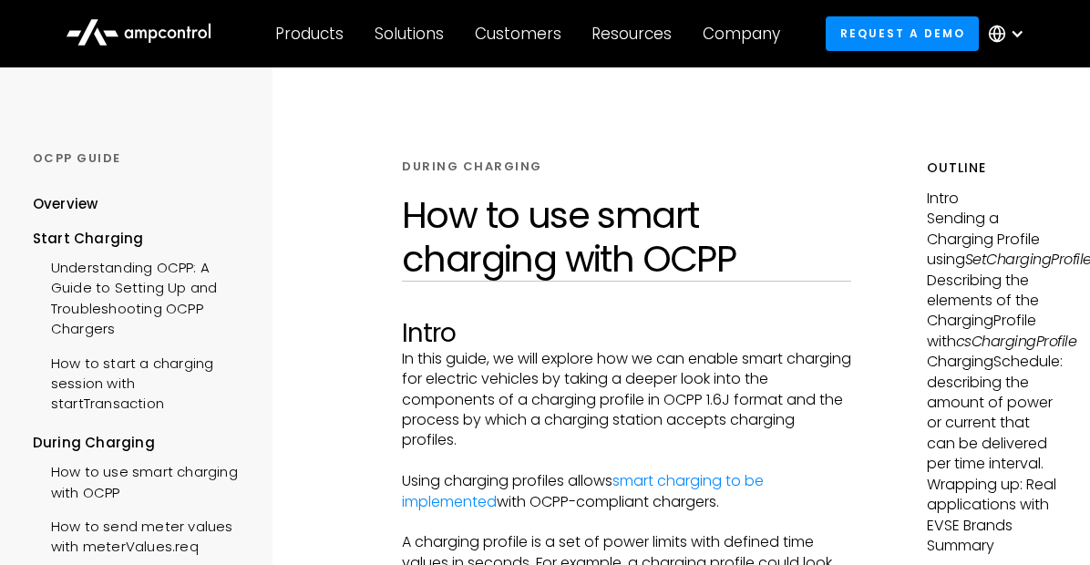
click at [1003, 248] on p "Sending a Charging Profile using SetChargingProfile.req" at bounding box center [992, 239] width 131 height 61
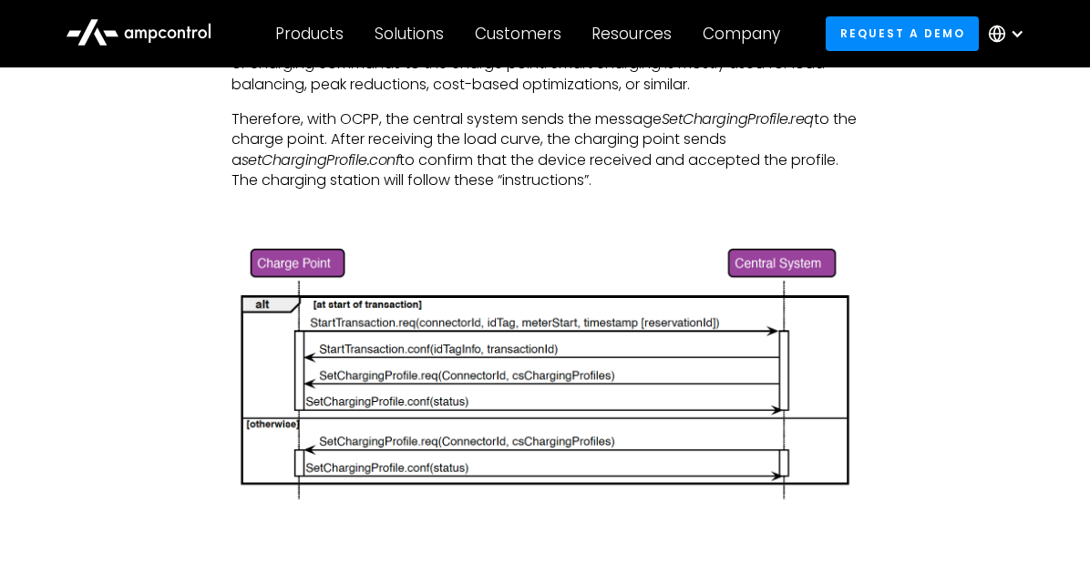
scroll to position [3645, 0]
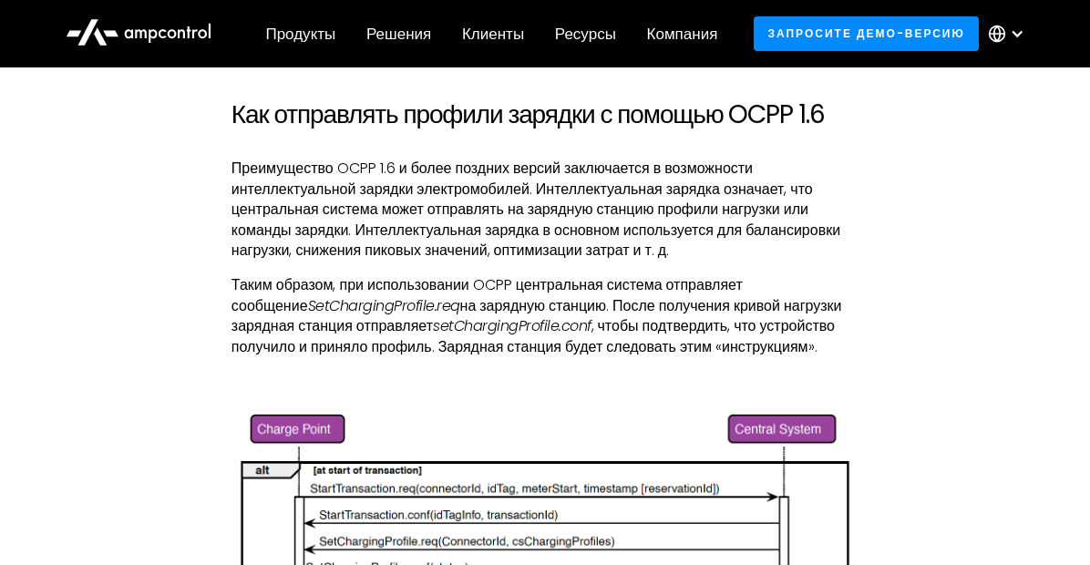
click at [933, 430] on div "If you think that EV charging is just about connecting a cable from a mains sou…" at bounding box center [544, 165] width 995 height 5501
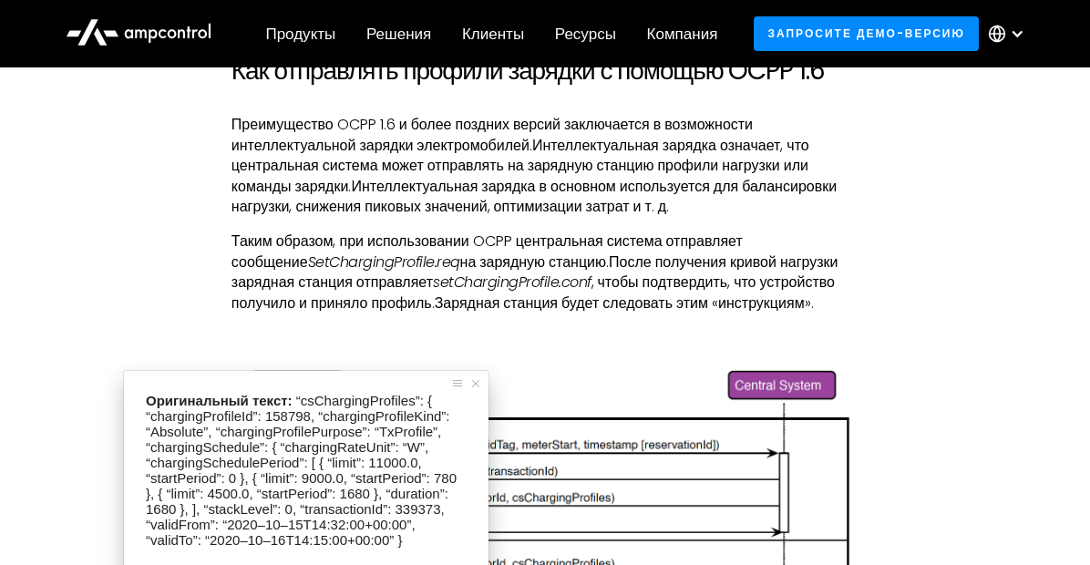
scroll to position [3936, 0]
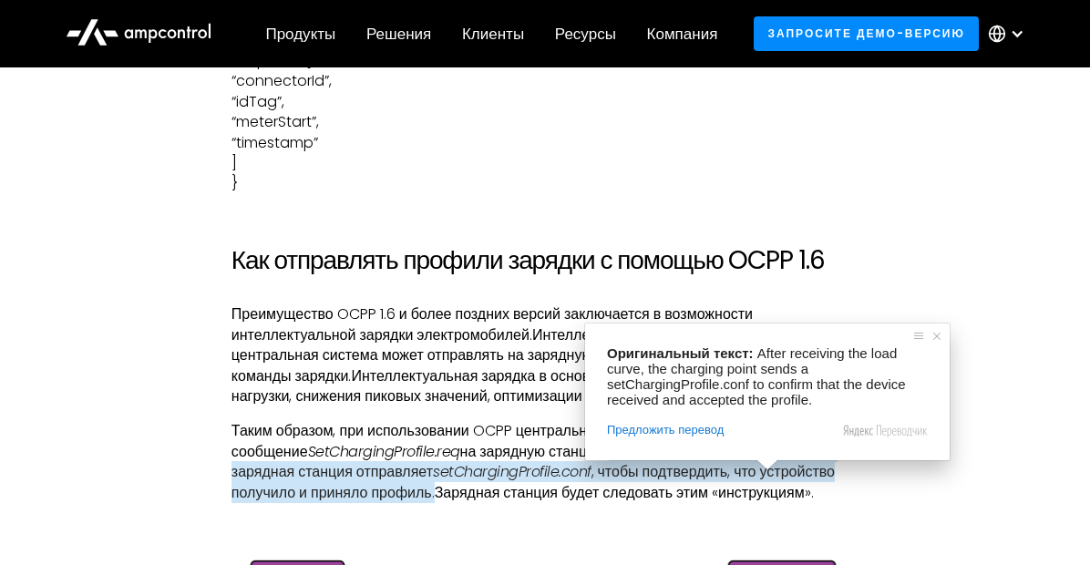
scroll to position [4916, 0]
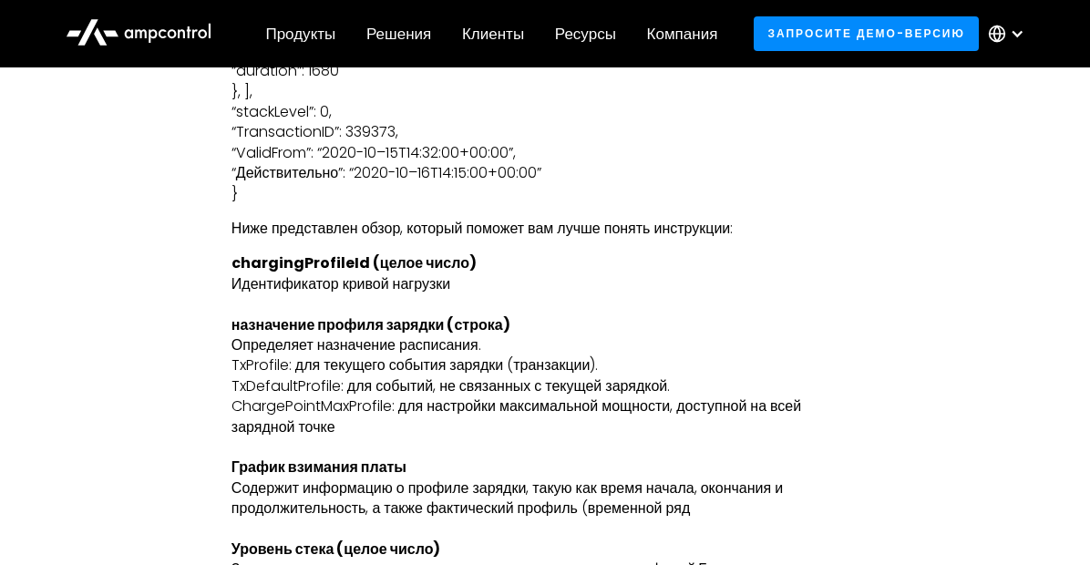
click at [725, 300] on p "chargingProfileId (целое число) Идентификатор кривой нагрузки назначение профил…" at bounding box center [544, 498] width 627 height 490
click at [469, 264] on p "chargingProfileId (целое число) Идентификатор кривой нагрузки назначение профил…" at bounding box center [544, 498] width 627 height 490
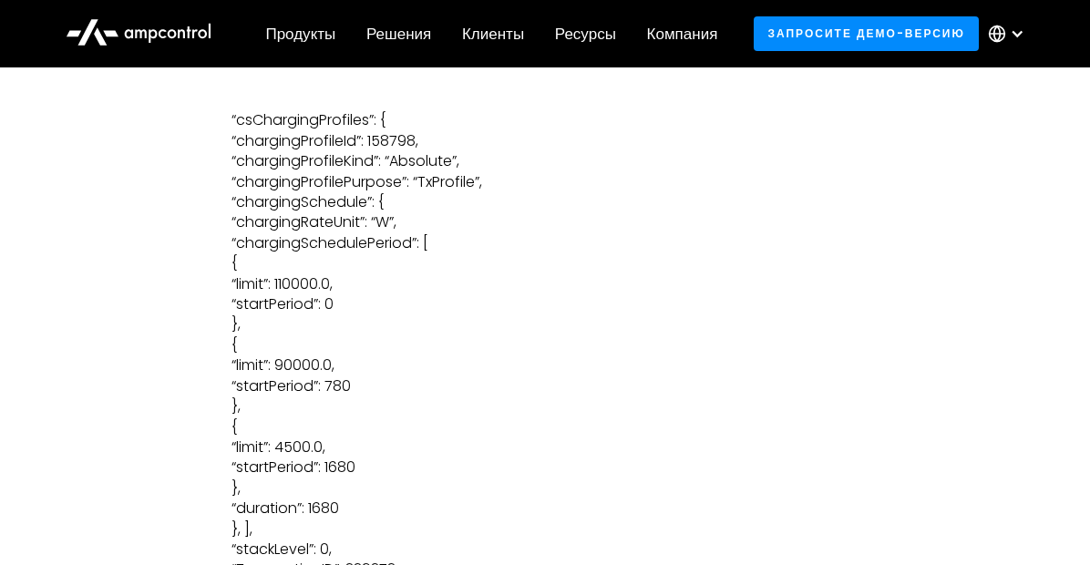
click at [658, 205] on p "“csChargingProfiles”: { “chargingProfileId”: 158798, “chargingProfileKind”: “Ab…" at bounding box center [544, 375] width 627 height 531
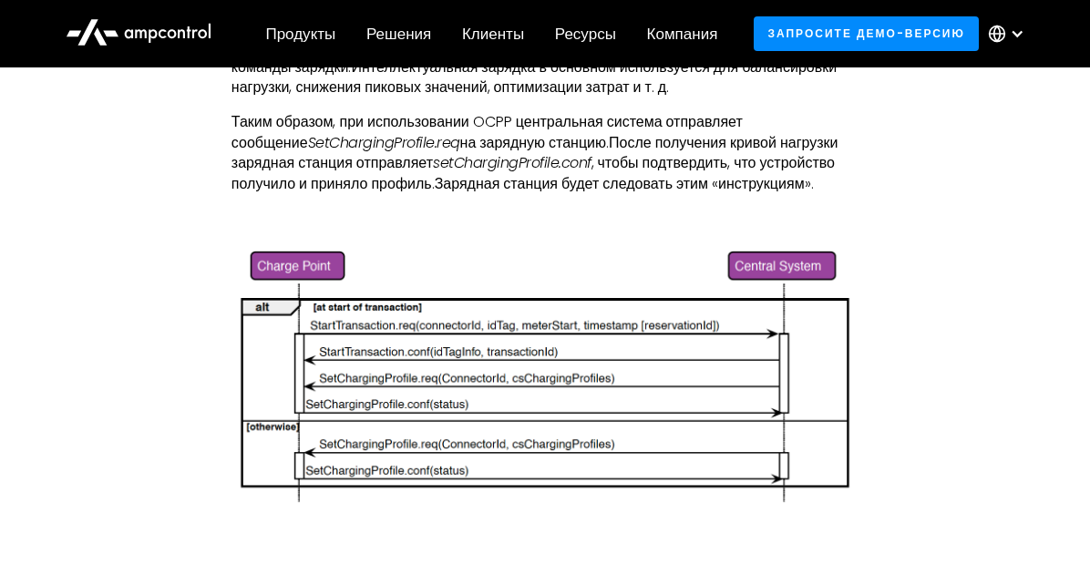
scroll to position [3604, 0]
